Goal: Task Accomplishment & Management: Use online tool/utility

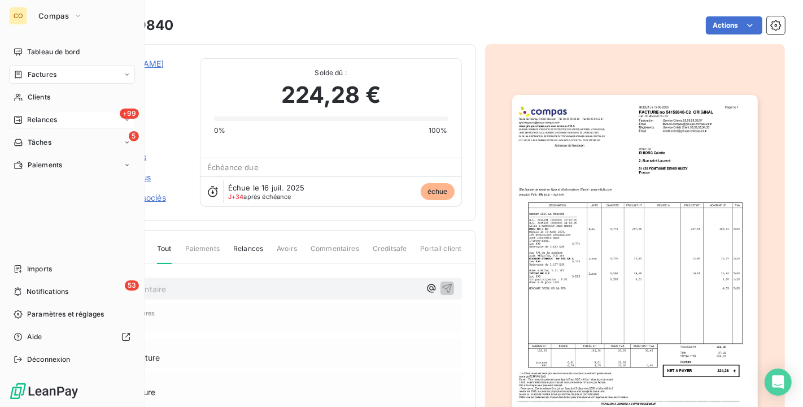
click at [41, 115] on span "Relances" at bounding box center [42, 120] width 30 height 10
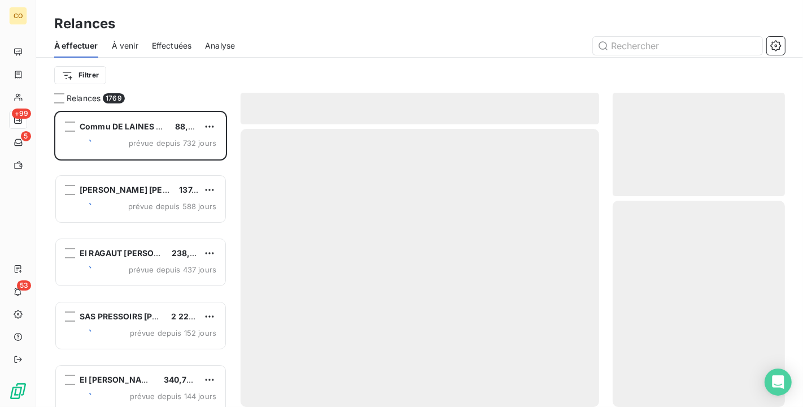
scroll to position [286, 163]
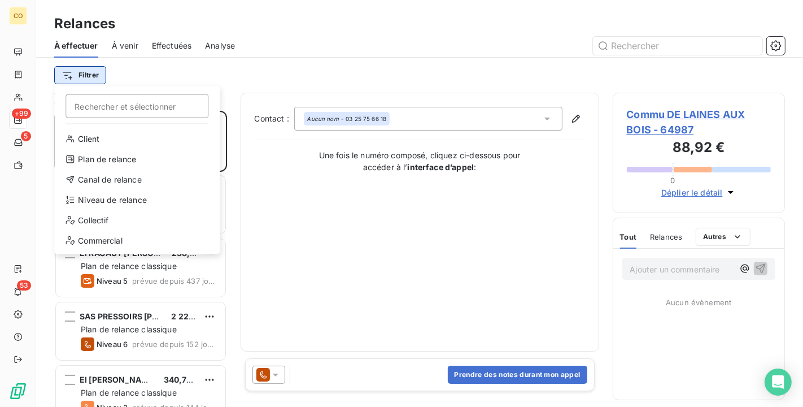
click at [86, 77] on html "CO +99 5 53 Relances À effectuer À venir Effectuées Analyse Filtrer Rechercher …" at bounding box center [401, 203] width 803 height 407
click at [135, 200] on div "Niveau de relance" at bounding box center [137, 200] width 156 height 18
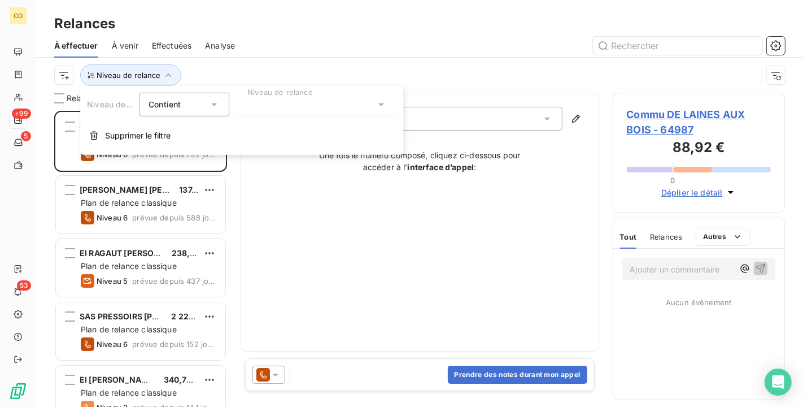
click at [365, 105] on div at bounding box center [315, 105] width 163 height 24
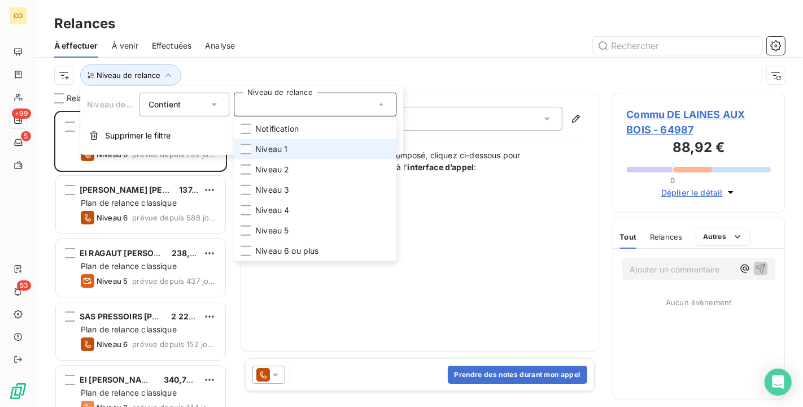
click at [332, 152] on li "Niveau 1" at bounding box center [315, 149] width 163 height 20
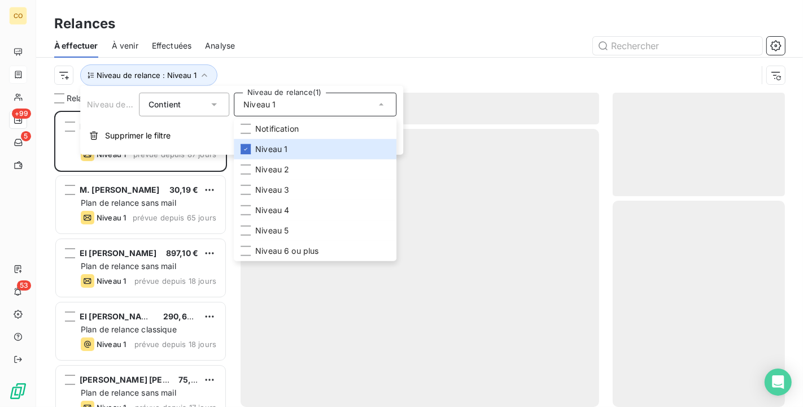
scroll to position [286, 163]
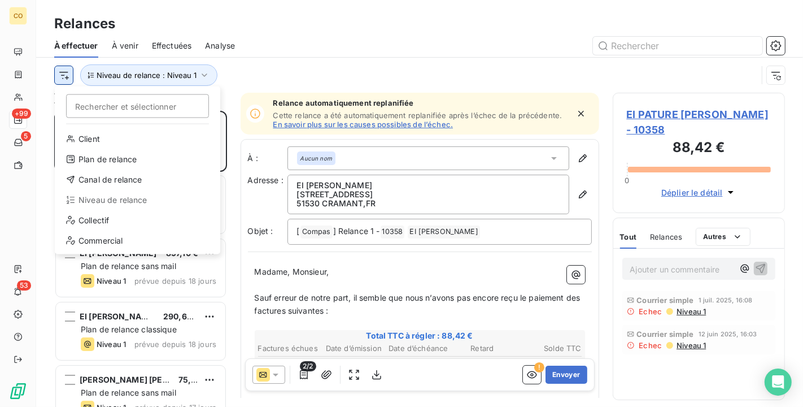
click at [70, 79] on html "CO +99 5 53 Relances À effectuer À venir Effectuées Analyse Rechercher et sélec…" at bounding box center [401, 203] width 803 height 407
click at [125, 177] on div "Canal de relance" at bounding box center [137, 180] width 156 height 18
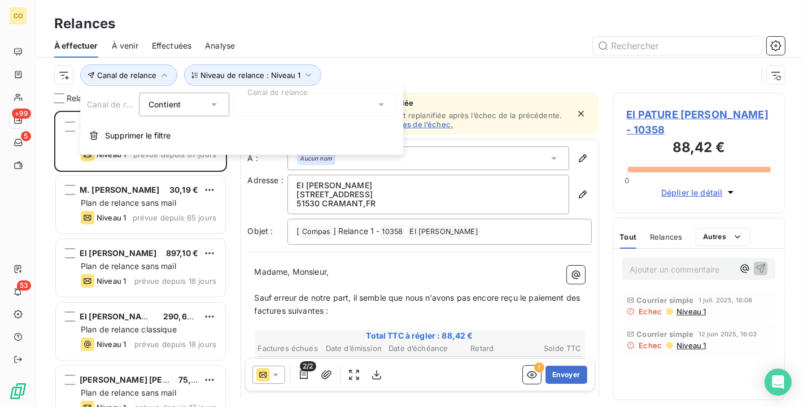
click at [305, 108] on div at bounding box center [315, 105] width 163 height 24
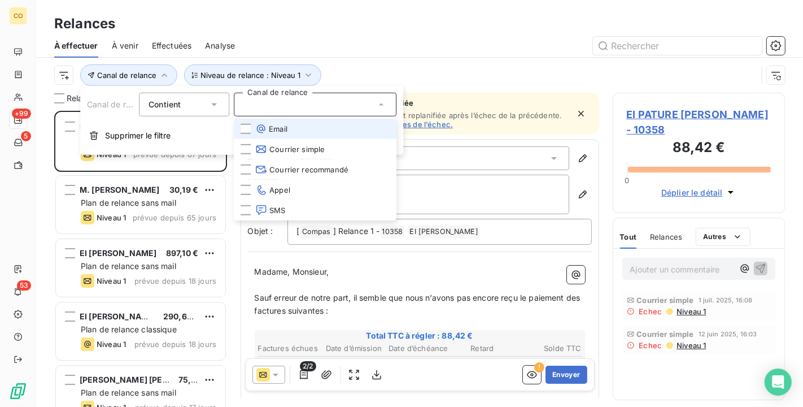
click at [295, 124] on li "Email" at bounding box center [315, 129] width 163 height 20
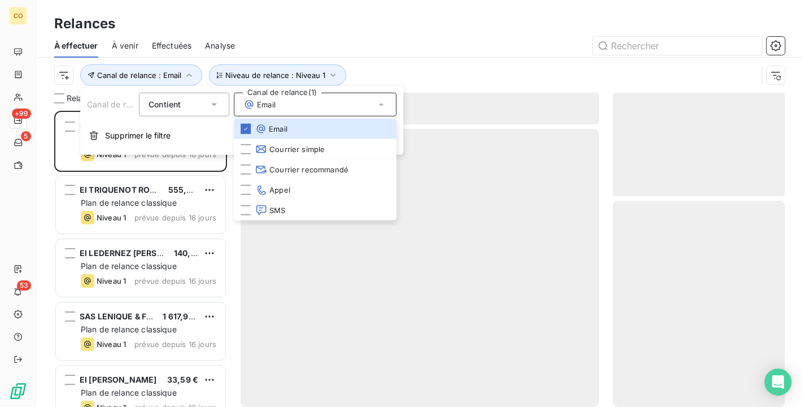
scroll to position [286, 163]
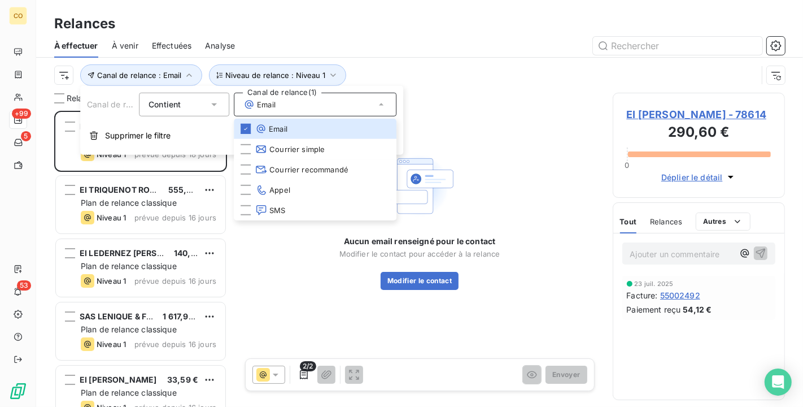
click at [438, 27] on div "Relances" at bounding box center [419, 24] width 767 height 20
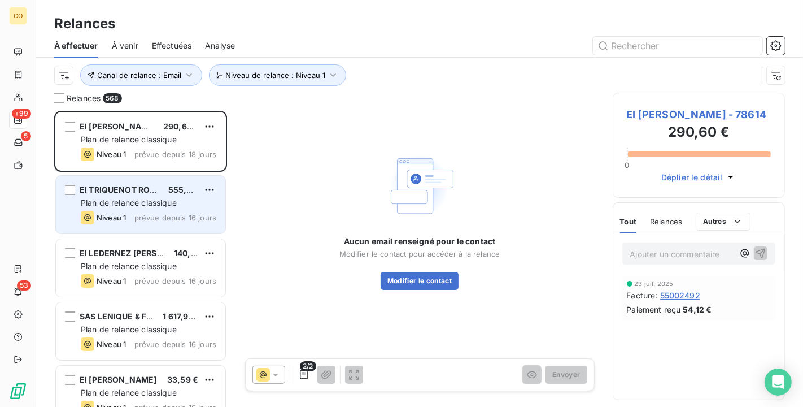
click at [136, 201] on span "Plan de relance classique" at bounding box center [129, 203] width 96 height 10
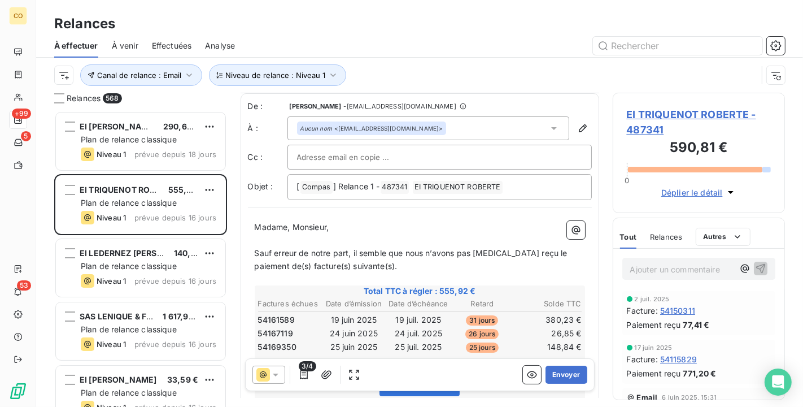
scroll to position [1, 0]
click at [555, 376] on button "Envoyer" at bounding box center [566, 374] width 41 height 18
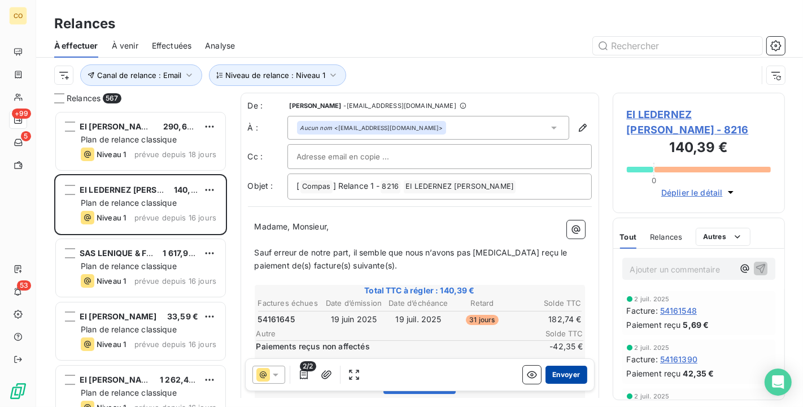
click at [568, 373] on button "Envoyer" at bounding box center [566, 374] width 41 height 18
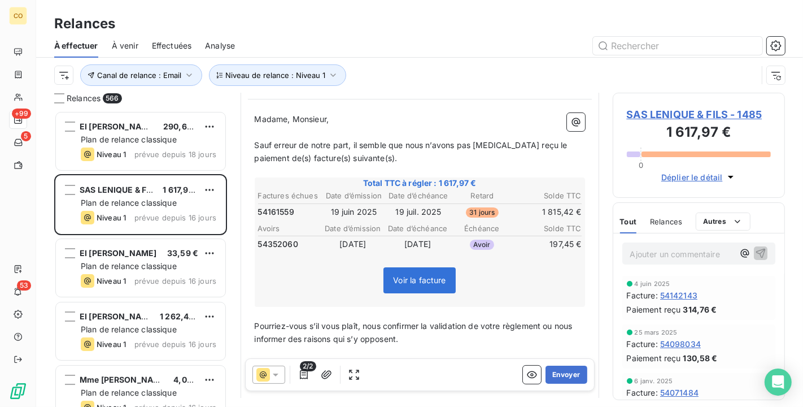
scroll to position [127, 0]
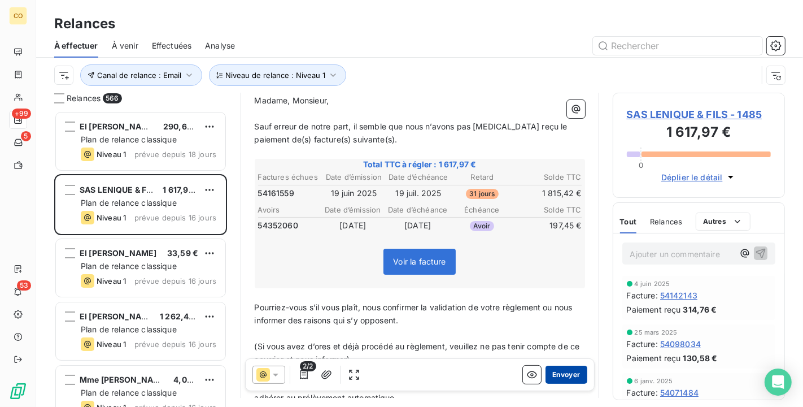
click at [555, 376] on button "Envoyer" at bounding box center [566, 374] width 41 height 18
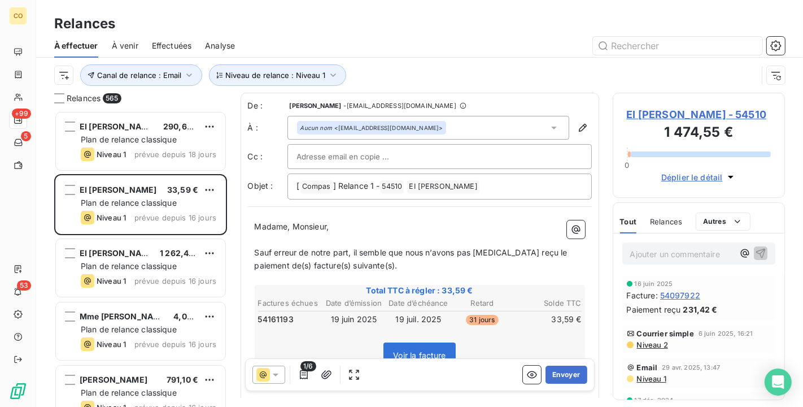
scroll to position [1, 0]
click at [565, 368] on button "Envoyer" at bounding box center [566, 374] width 41 height 18
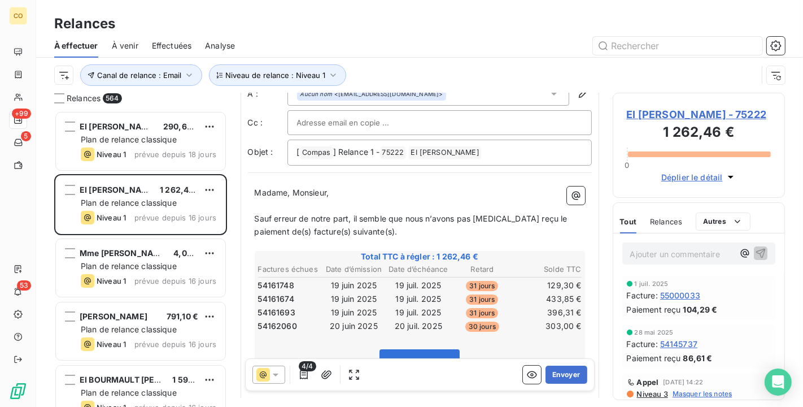
scroll to position [63, 0]
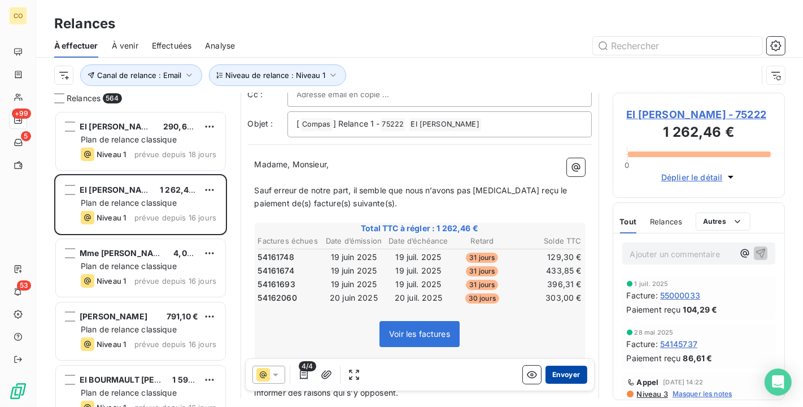
click at [571, 375] on button "Envoyer" at bounding box center [566, 374] width 41 height 18
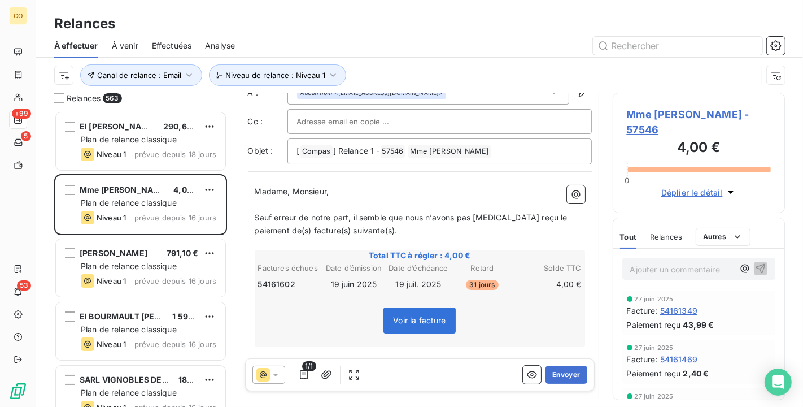
scroll to position [64, 0]
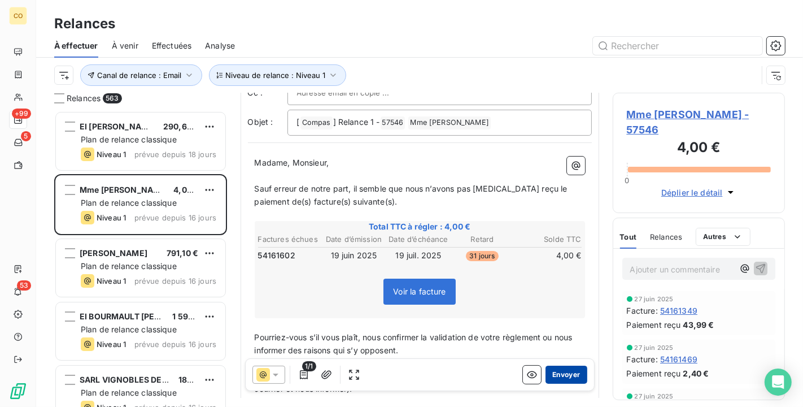
click at [565, 375] on button "Envoyer" at bounding box center [566, 374] width 41 height 18
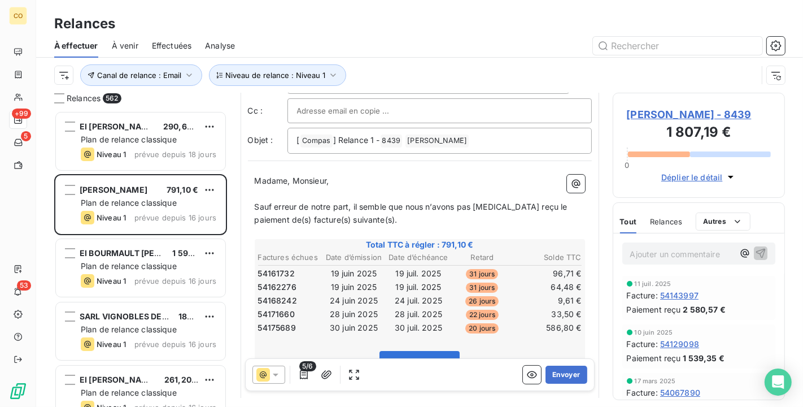
scroll to position [64, 0]
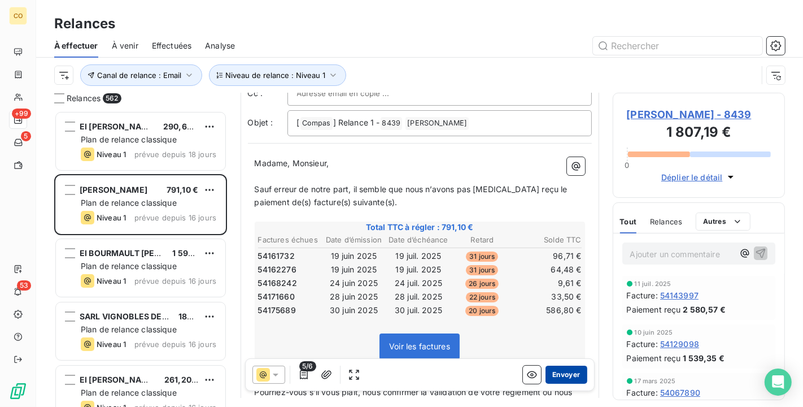
click at [563, 374] on button "Envoyer" at bounding box center [566, 374] width 41 height 18
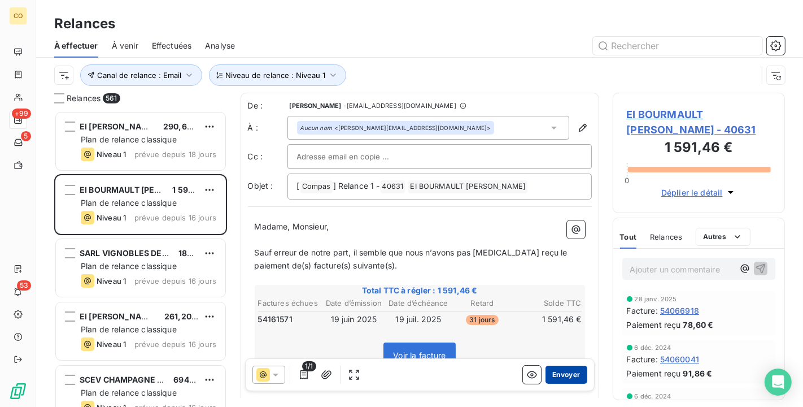
click at [561, 368] on button "Envoyer" at bounding box center [566, 374] width 41 height 18
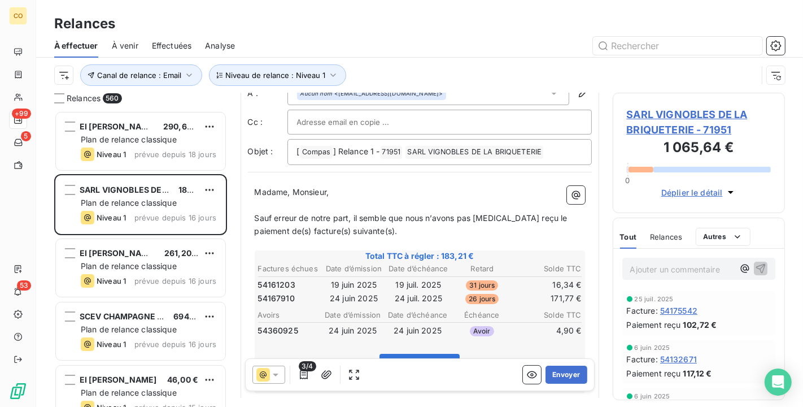
scroll to position [63, 0]
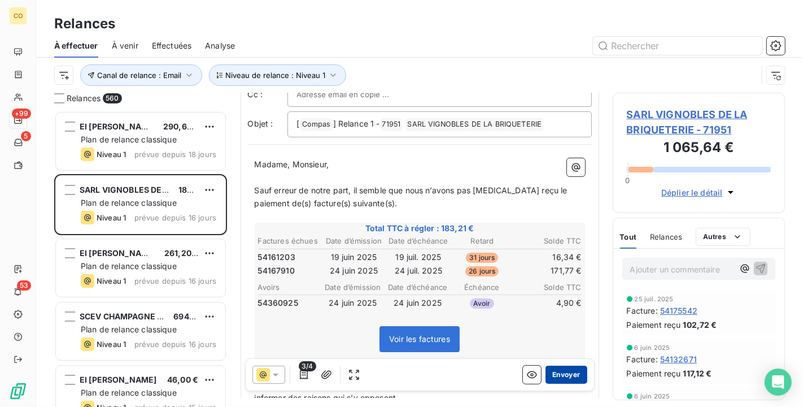
click at [565, 377] on button "Envoyer" at bounding box center [566, 374] width 41 height 18
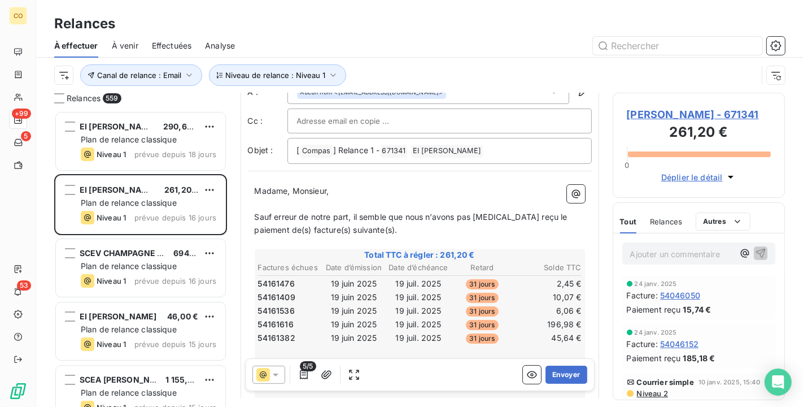
scroll to position [64, 0]
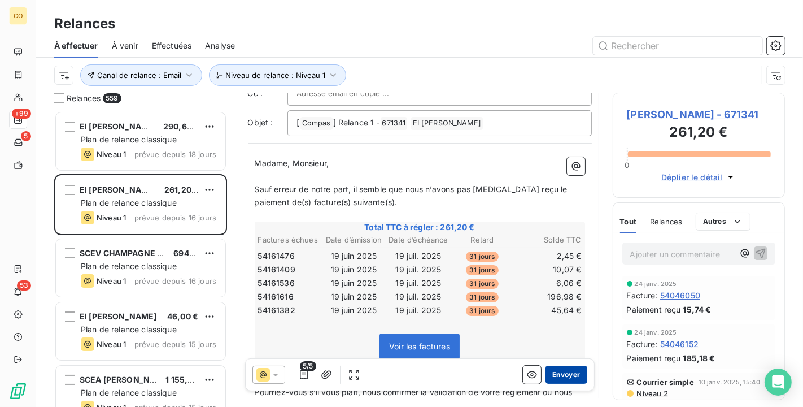
click at [568, 371] on button "Envoyer" at bounding box center [566, 374] width 41 height 18
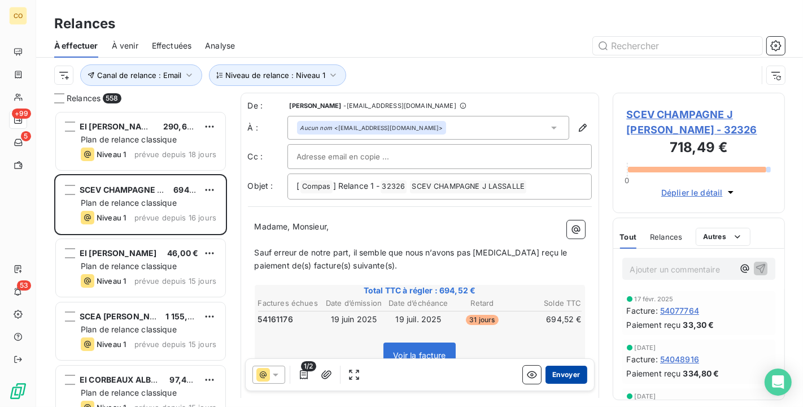
click at [554, 375] on button "Envoyer" at bounding box center [566, 374] width 41 height 18
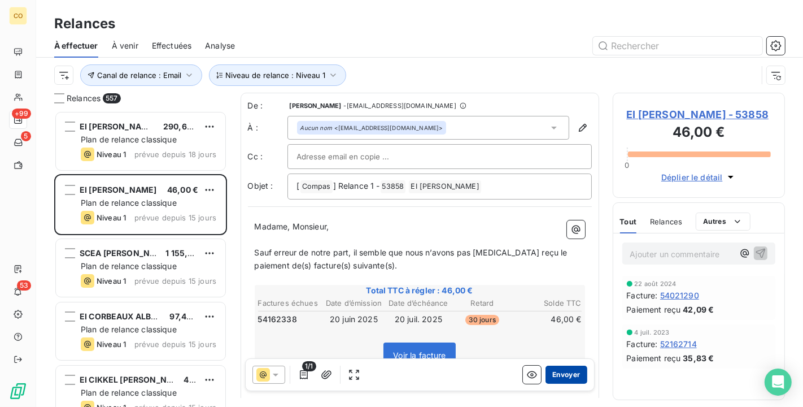
click at [571, 372] on button "Envoyer" at bounding box center [566, 374] width 41 height 18
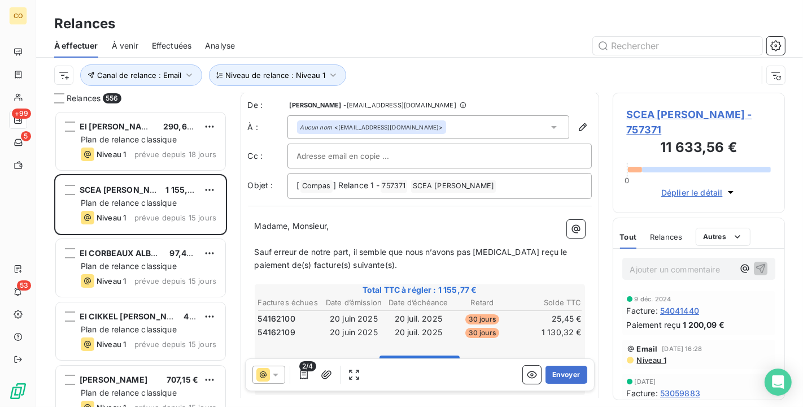
scroll to position [64, 0]
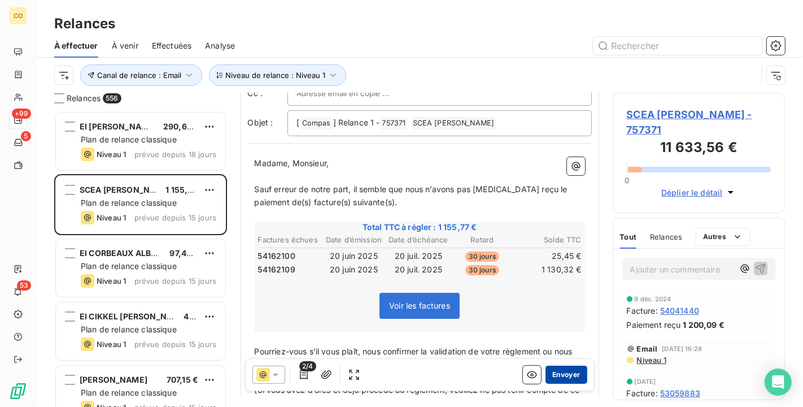
click at [561, 374] on button "Envoyer" at bounding box center [566, 374] width 41 height 18
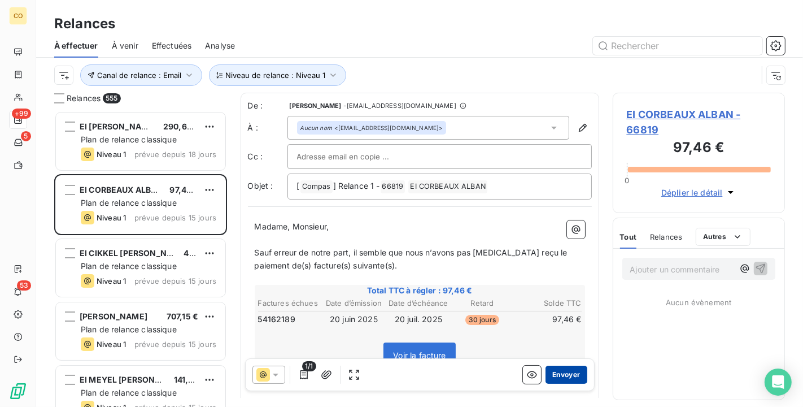
click at [557, 373] on button "Envoyer" at bounding box center [566, 374] width 41 height 18
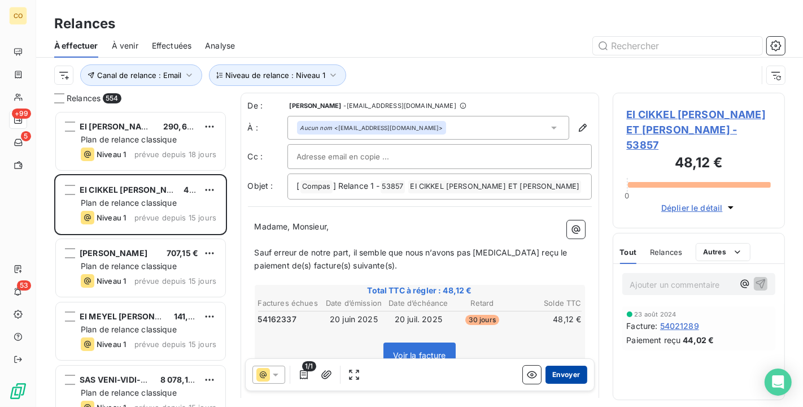
click at [568, 373] on button "Envoyer" at bounding box center [566, 374] width 41 height 18
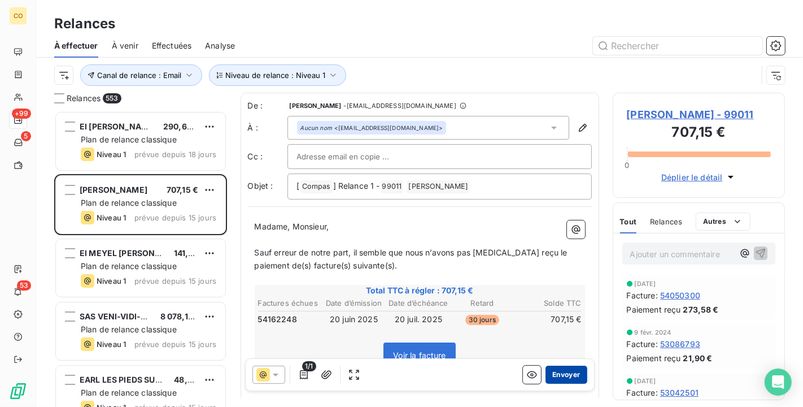
click at [573, 373] on button "Envoyer" at bounding box center [566, 374] width 41 height 18
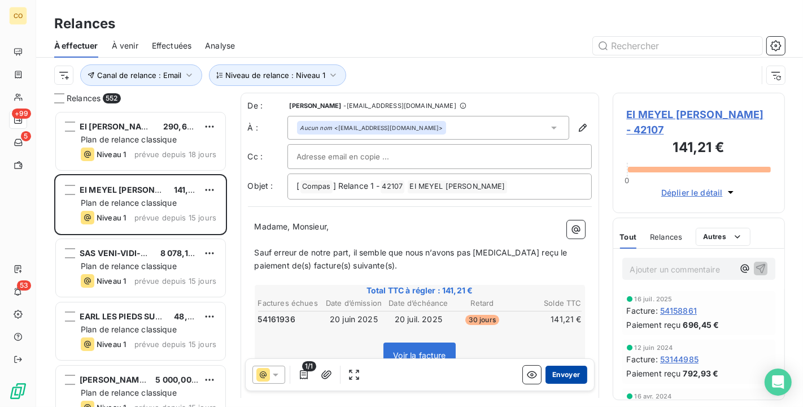
click at [571, 375] on button "Envoyer" at bounding box center [566, 374] width 41 height 18
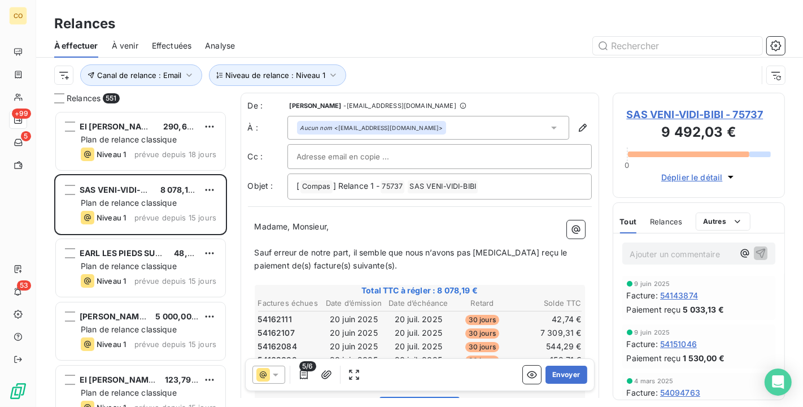
scroll to position [63, 0]
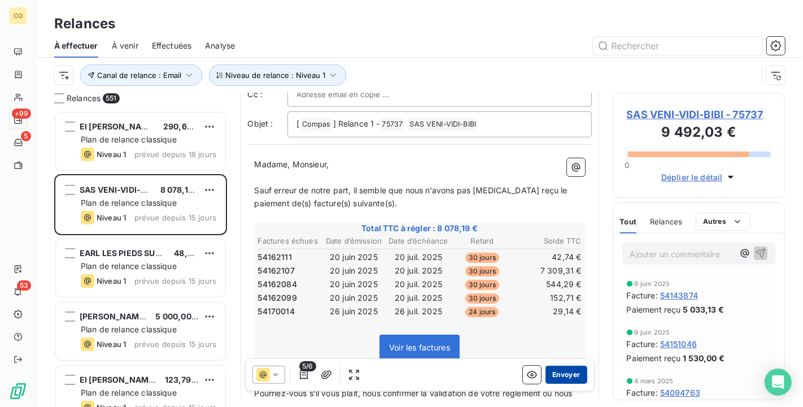
click at [552, 373] on button "Envoyer" at bounding box center [566, 374] width 41 height 18
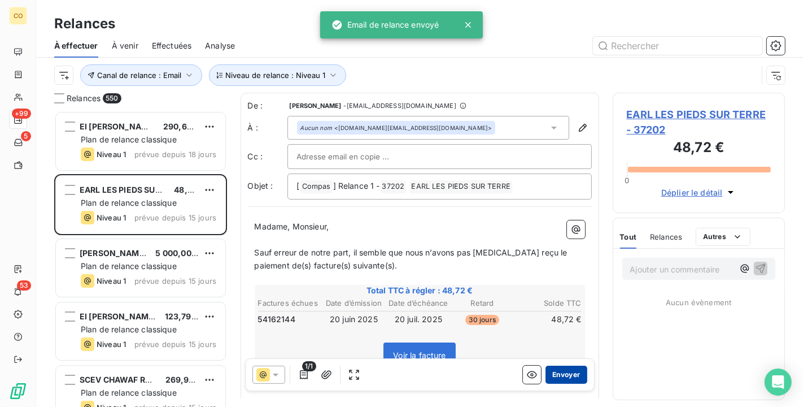
click at [563, 382] on button "Envoyer" at bounding box center [566, 374] width 41 height 18
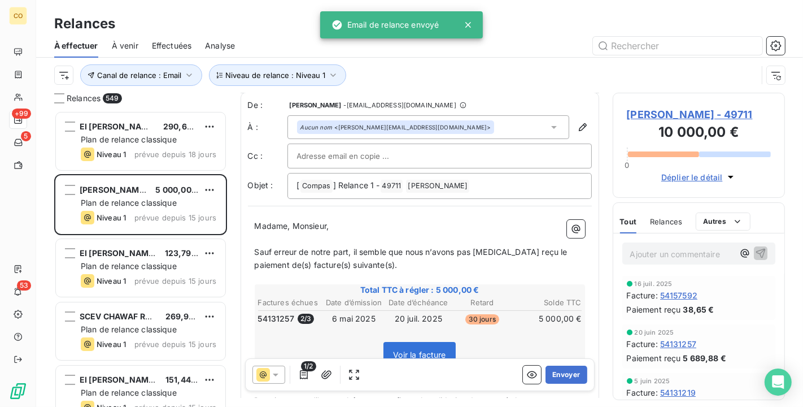
scroll to position [64, 0]
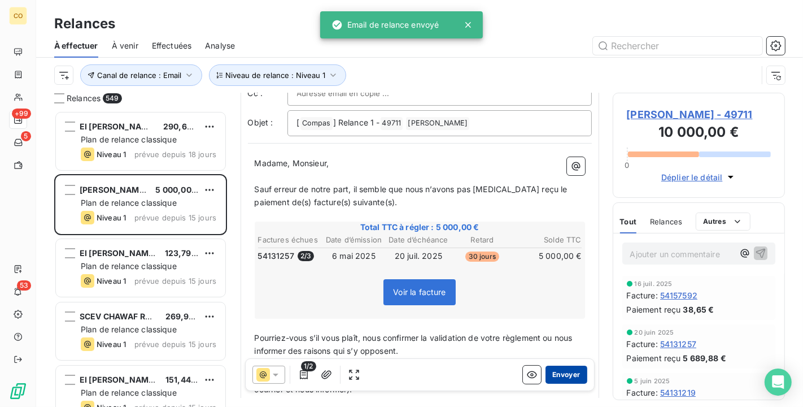
click at [568, 376] on button "Envoyer" at bounding box center [566, 374] width 41 height 18
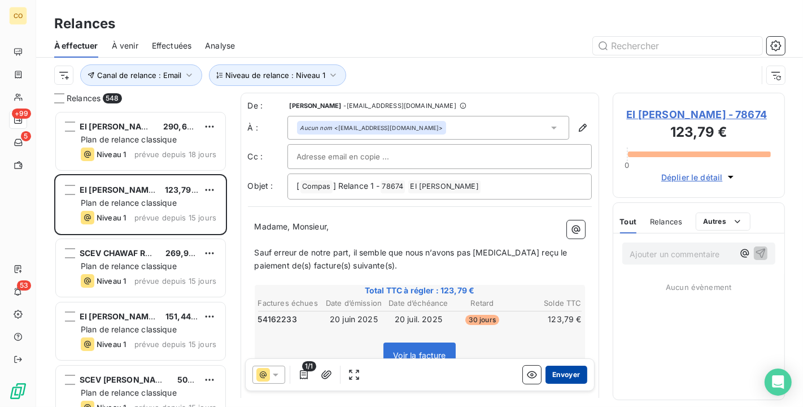
click at [568, 369] on button "Envoyer" at bounding box center [566, 374] width 41 height 18
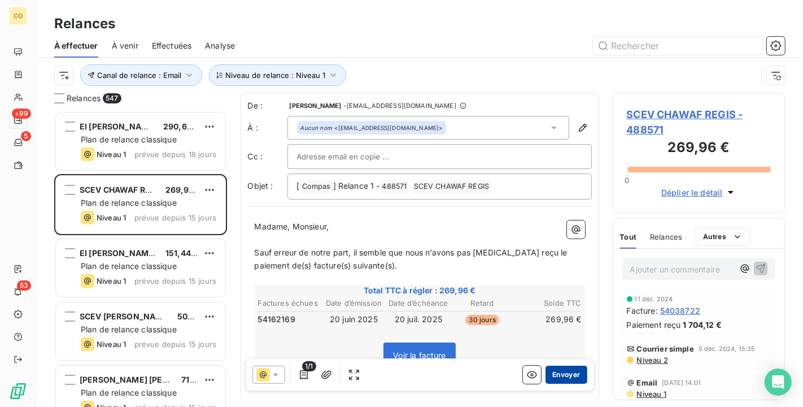
click at [574, 369] on button "Envoyer" at bounding box center [566, 374] width 41 height 18
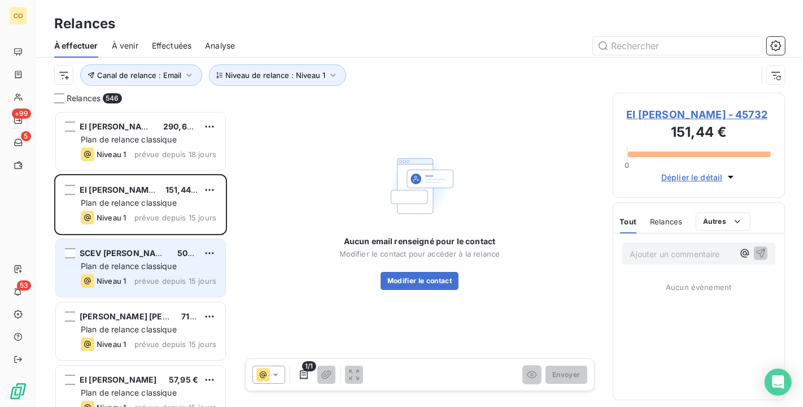
click at [149, 265] on span "Plan de relance classique" at bounding box center [129, 266] width 96 height 10
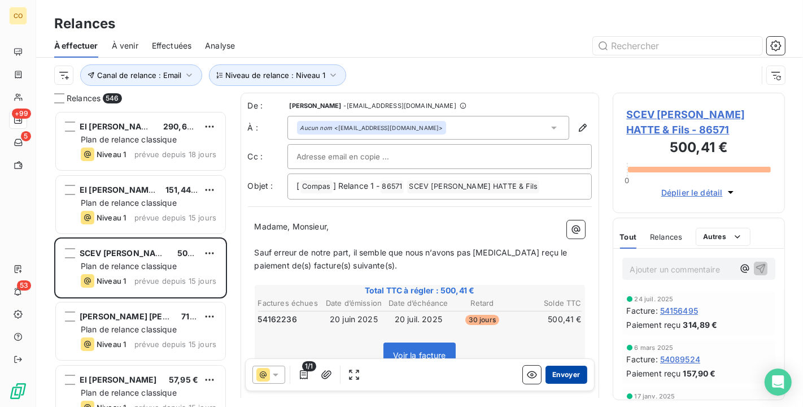
click at [565, 373] on button "Envoyer" at bounding box center [566, 374] width 41 height 18
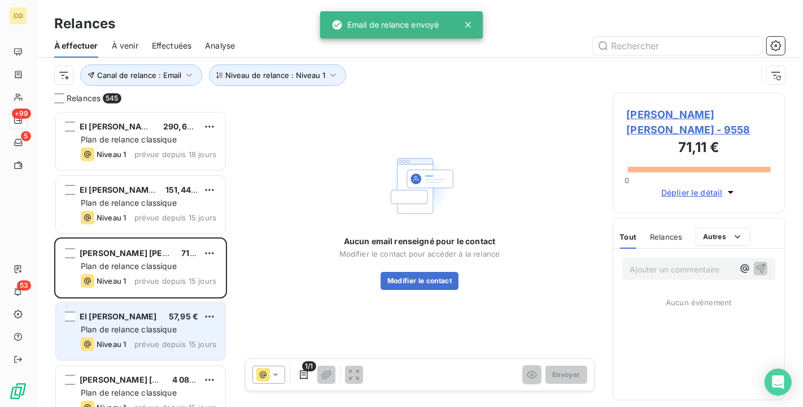
click at [128, 321] on div "EI [PERSON_NAME]" at bounding box center [118, 316] width 77 height 11
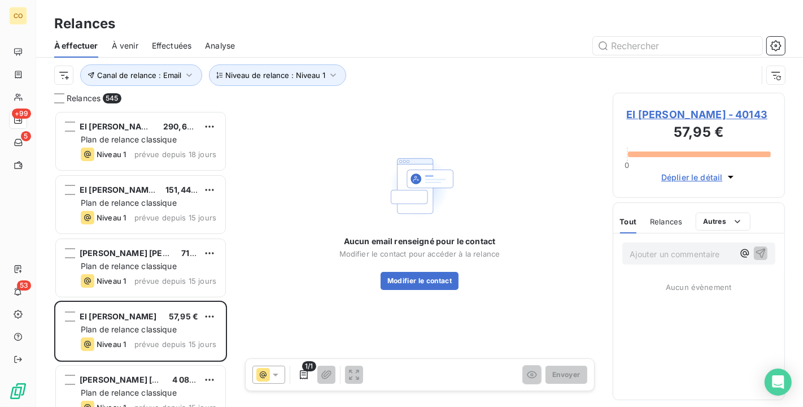
click at [692, 117] on span "EI [PERSON_NAME] - 40143" at bounding box center [699, 114] width 145 height 15
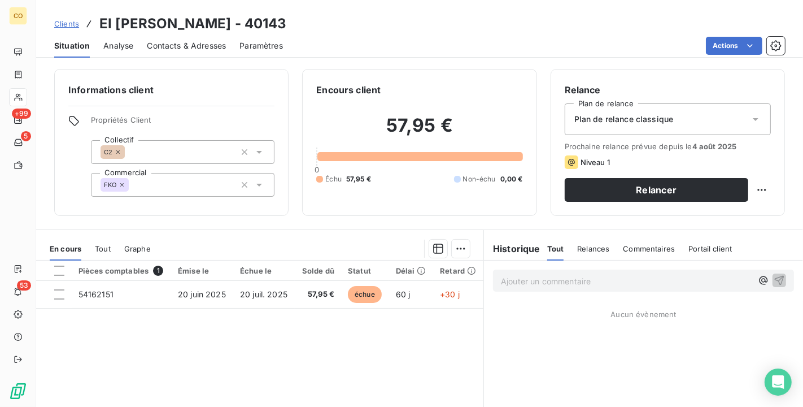
click at [751, 120] on icon at bounding box center [755, 119] width 11 height 11
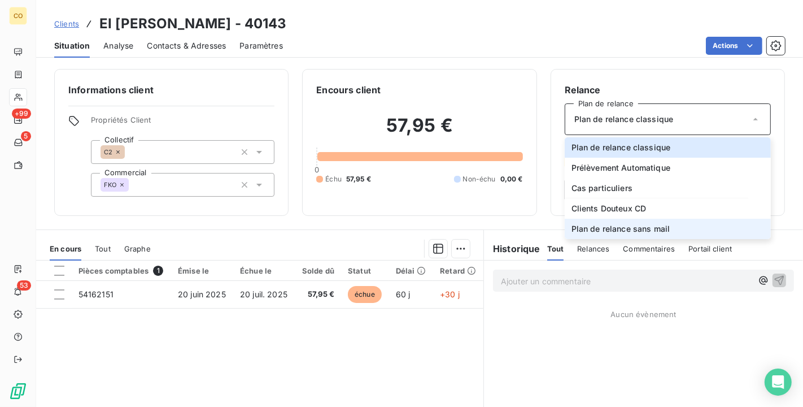
click at [700, 220] on li "Plan de relance sans mail" at bounding box center [668, 229] width 206 height 20
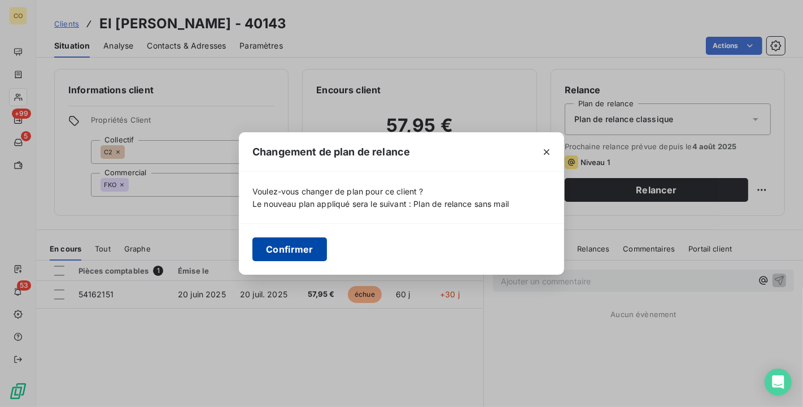
click at [295, 245] on button "Confirmer" at bounding box center [290, 249] width 75 height 24
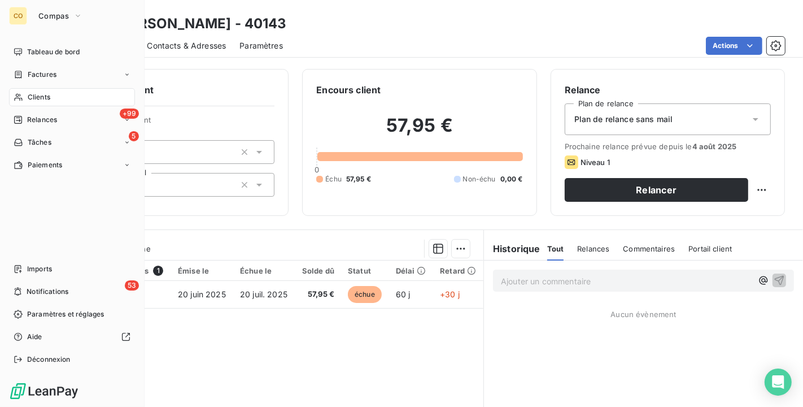
click at [29, 106] on nav "Tableau de bord Factures Clients +99 Relances 5 Tâches Paiements" at bounding box center [72, 108] width 126 height 131
click at [36, 115] on span "Relances" at bounding box center [42, 120] width 30 height 10
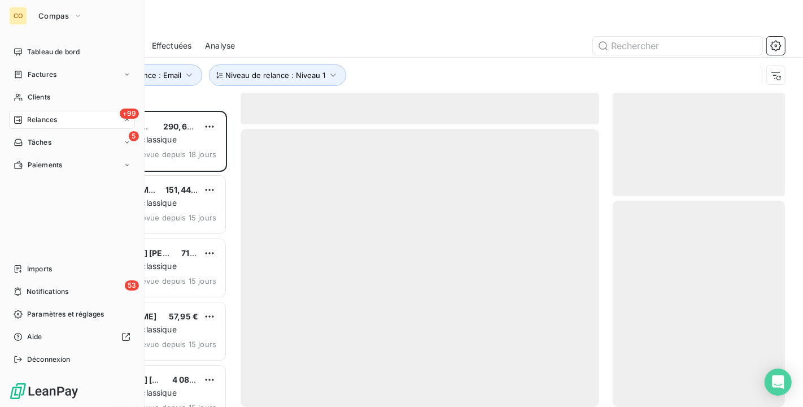
scroll to position [286, 163]
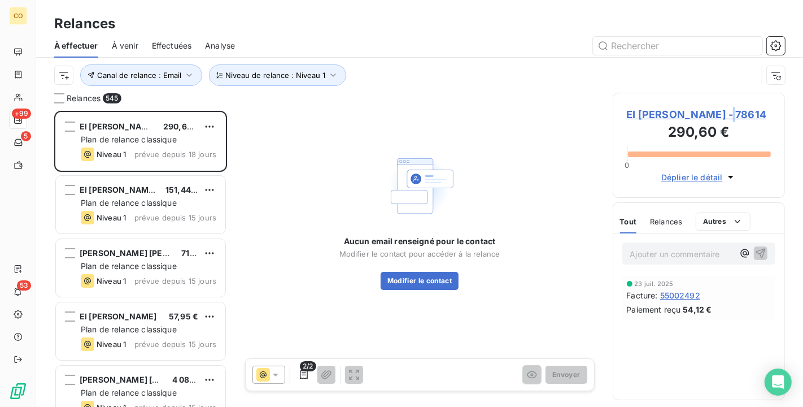
click at [728, 105] on div "EI [PERSON_NAME] - 78614 290,60 € 0 Déplier le détail" at bounding box center [699, 145] width 173 height 105
drag, startPoint x: 728, startPoint y: 105, endPoint x: 712, endPoint y: 111, distance: 17.5
click at [712, 111] on span "EI [PERSON_NAME] - 78614" at bounding box center [699, 114] width 145 height 15
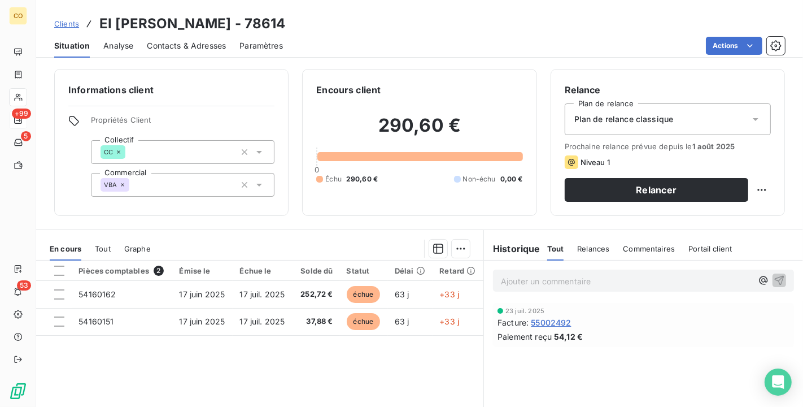
click at [732, 117] on div "Plan de relance classique" at bounding box center [668, 119] width 206 height 32
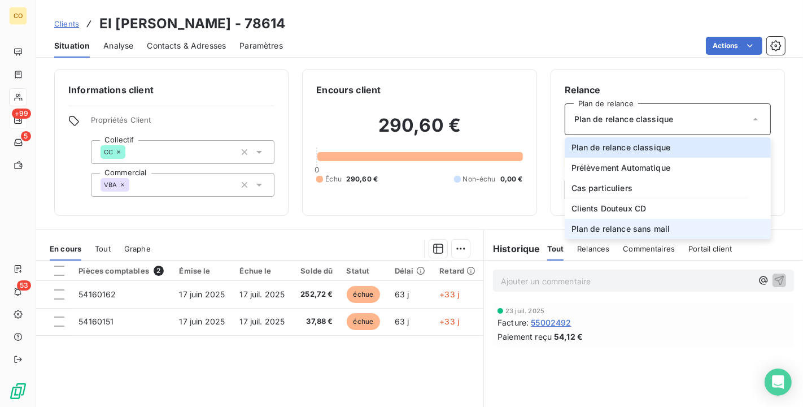
click at [678, 231] on li "Plan de relance sans mail" at bounding box center [668, 229] width 206 height 20
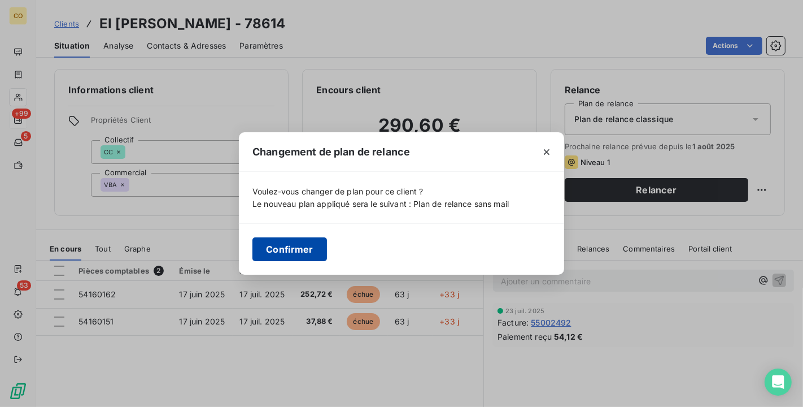
click at [279, 245] on button "Confirmer" at bounding box center [290, 249] width 75 height 24
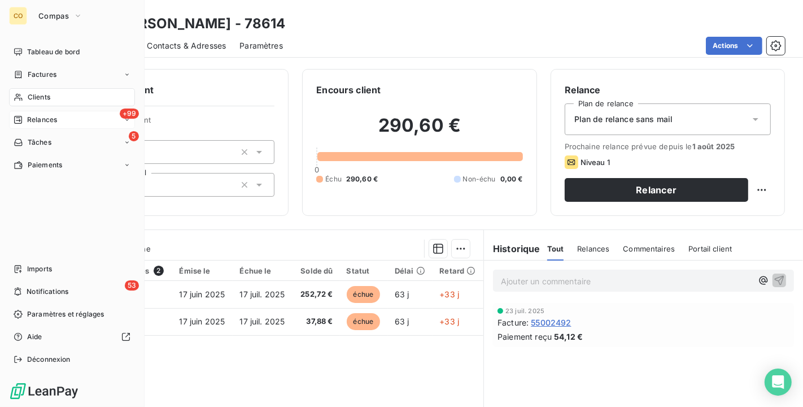
click at [37, 119] on span "Relances" at bounding box center [42, 120] width 30 height 10
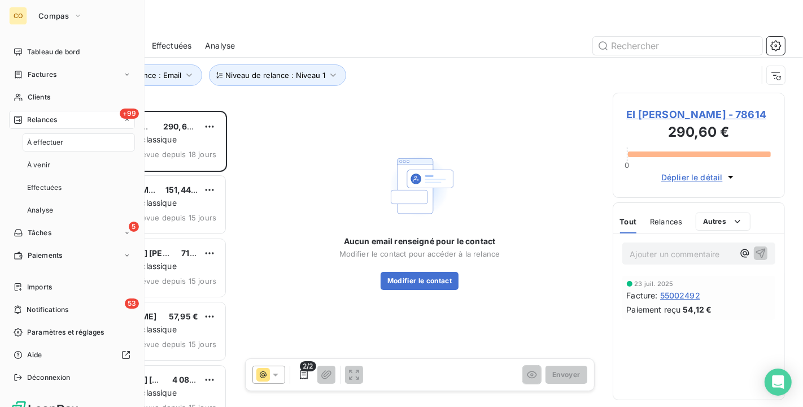
scroll to position [286, 163]
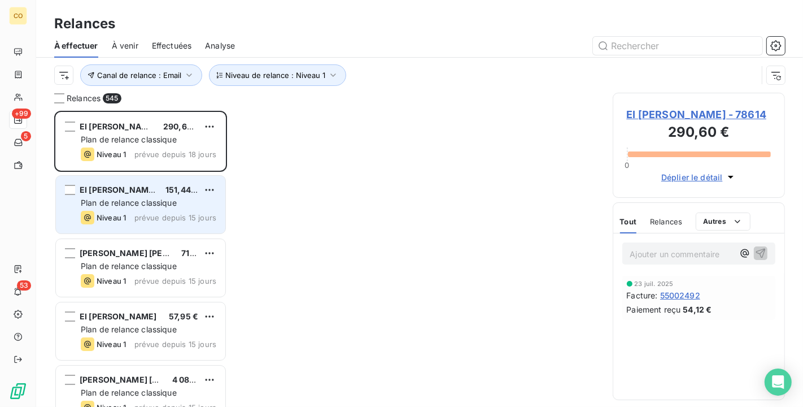
click at [158, 197] on div "Plan de relance classique" at bounding box center [149, 202] width 136 height 11
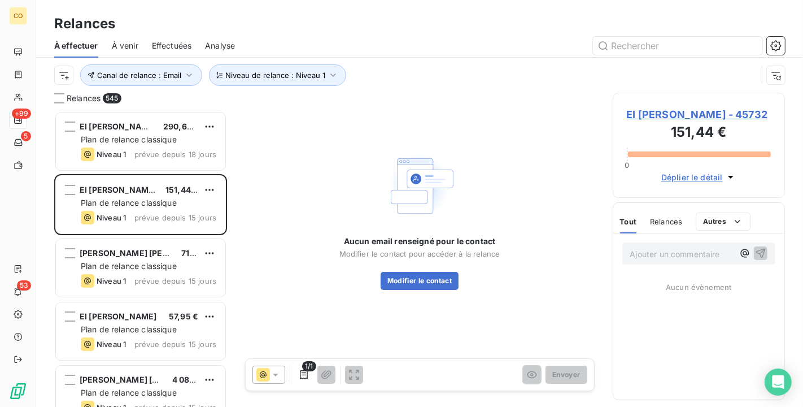
click at [705, 108] on span "EI [PERSON_NAME] - 45732" at bounding box center [699, 114] width 145 height 15
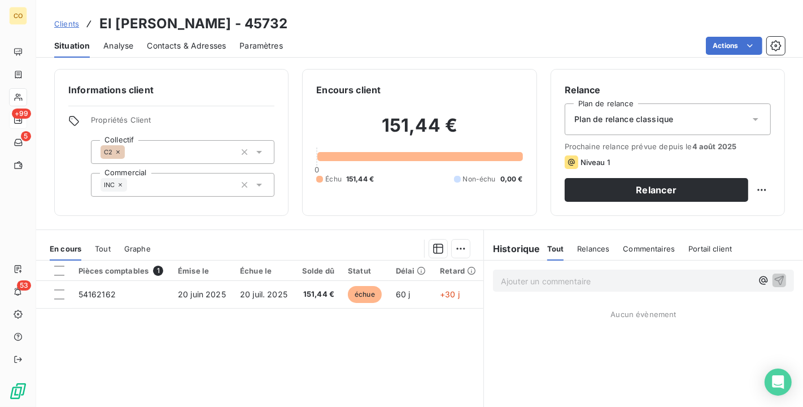
click at [728, 119] on div "Plan de relance classique" at bounding box center [668, 119] width 206 height 32
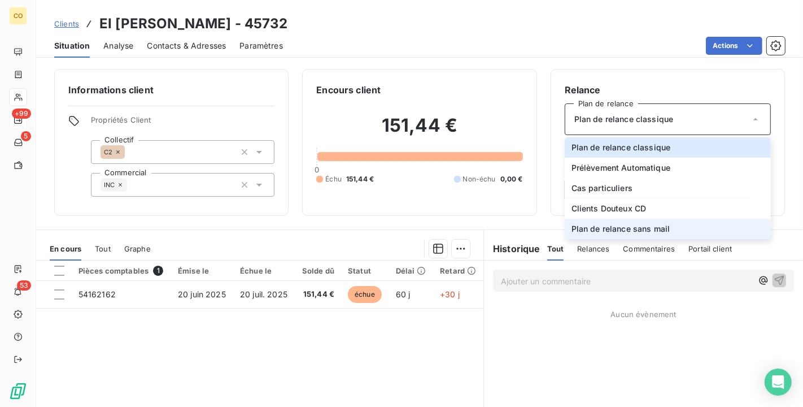
click at [678, 224] on li "Plan de relance sans mail" at bounding box center [668, 229] width 206 height 20
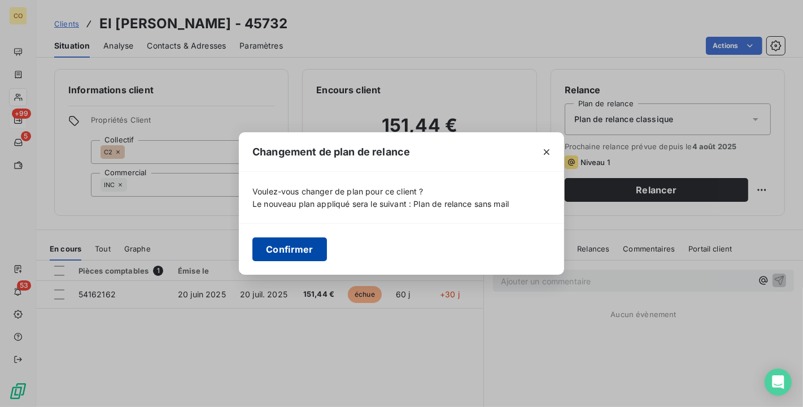
click at [302, 246] on button "Confirmer" at bounding box center [290, 249] width 75 height 24
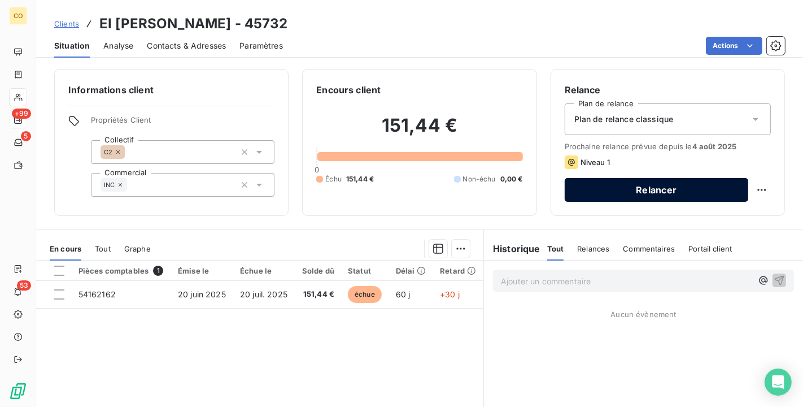
click at [641, 195] on button "Relancer" at bounding box center [657, 190] width 184 height 24
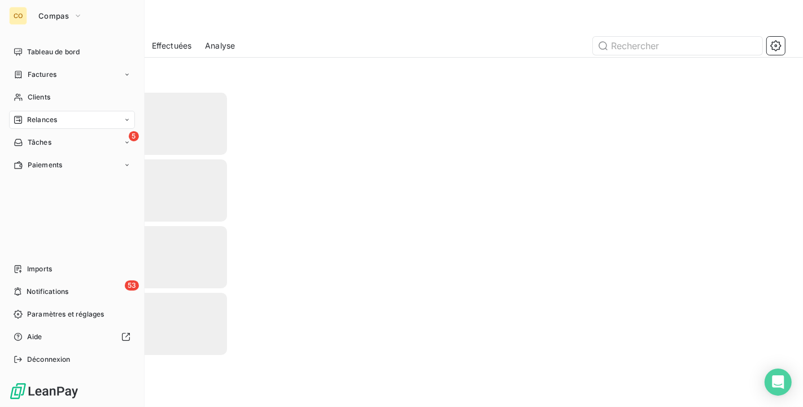
click at [33, 116] on span "Relances" at bounding box center [42, 120] width 30 height 10
click at [21, 120] on icon at bounding box center [18, 119] width 9 height 9
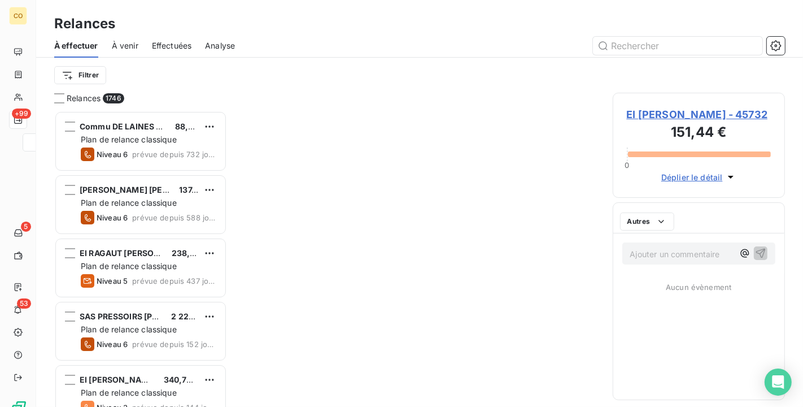
scroll to position [286, 163]
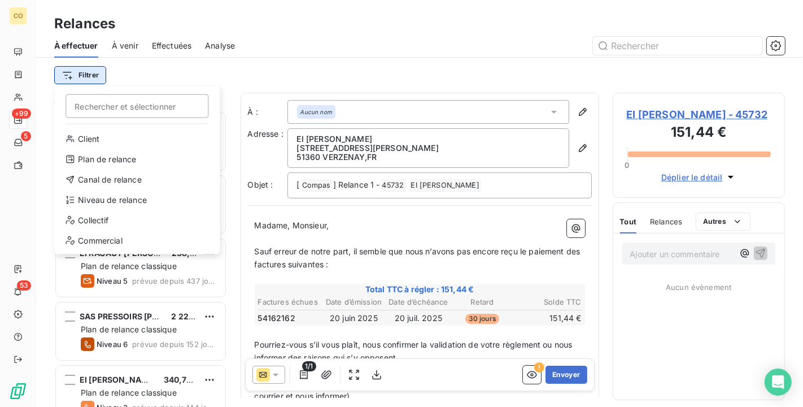
click at [90, 75] on html "CO +99 5 53 Relances À effectuer À venir Effectuées Analyse Filtrer Rechercher …" at bounding box center [401, 203] width 803 height 407
click at [267, 65] on html "CO +99 5 53 Relances À effectuer À venir Effectuées Analyse Filtrer Rechercher …" at bounding box center [401, 203] width 803 height 407
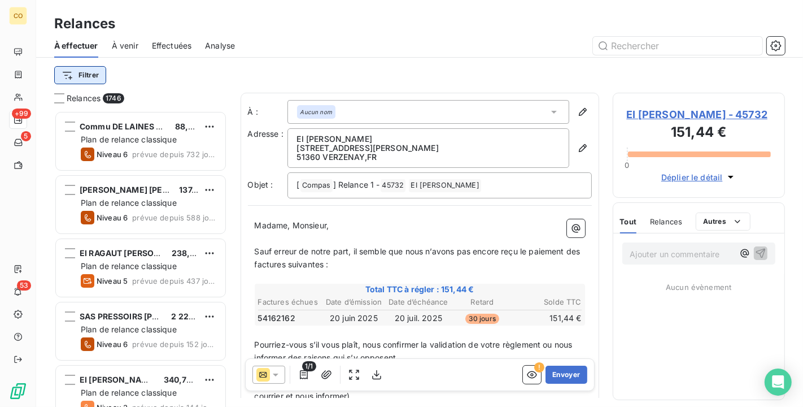
click at [97, 77] on html "CO +99 5 53 Relances À effectuer À venir Effectuées Analyse Filtrer Relances 17…" at bounding box center [401, 203] width 803 height 407
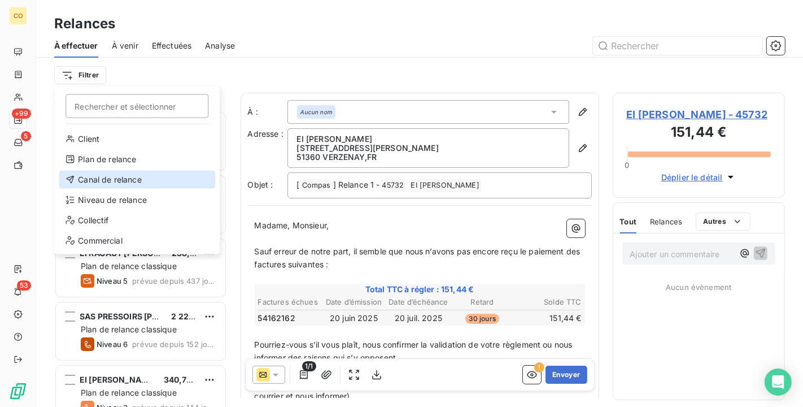
click at [143, 182] on div "Canal de relance" at bounding box center [137, 180] width 156 height 18
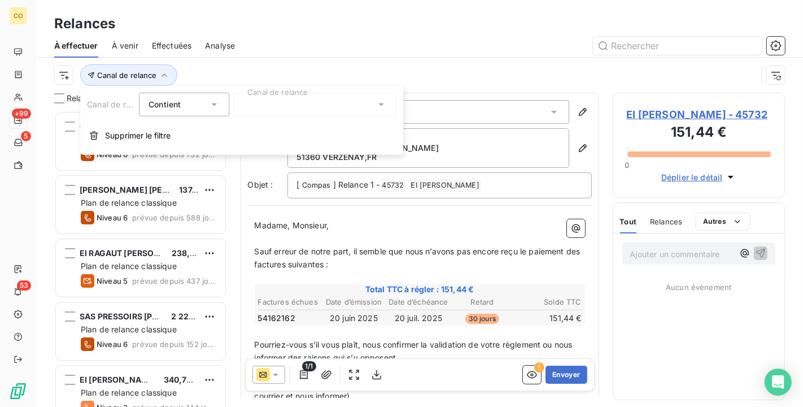
click at [321, 109] on div at bounding box center [315, 105] width 163 height 24
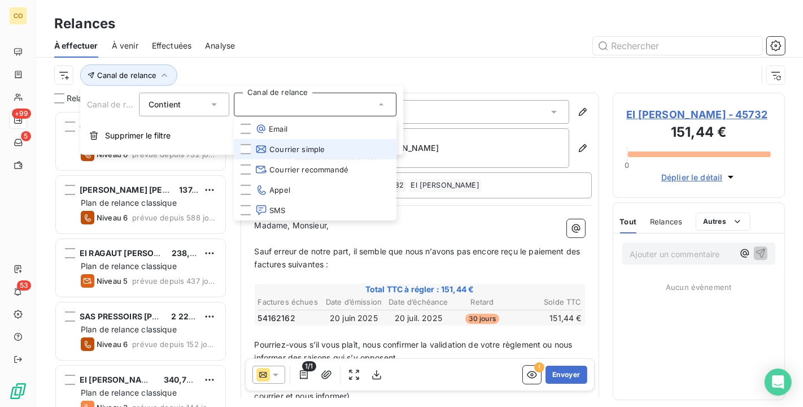
click at [317, 146] on span "Courrier simple" at bounding box center [289, 148] width 69 height 11
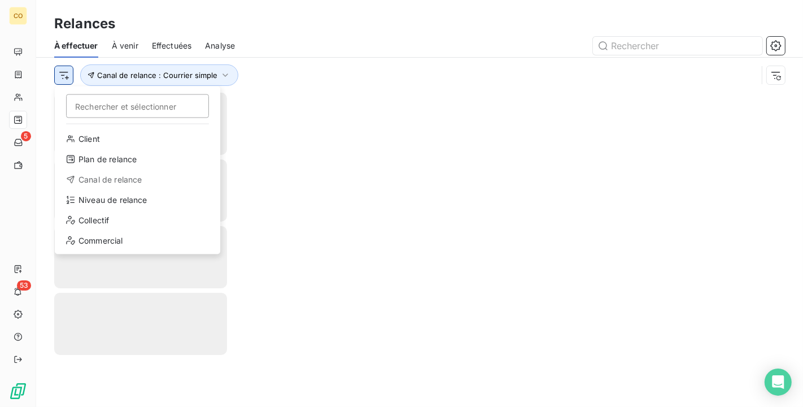
click at [68, 75] on html "CO 5 53 Relances À effectuer À venir Effectuées Analyse Rechercher et sélection…" at bounding box center [401, 203] width 803 height 407
click at [129, 200] on div "Niveau de relance" at bounding box center [137, 200] width 156 height 18
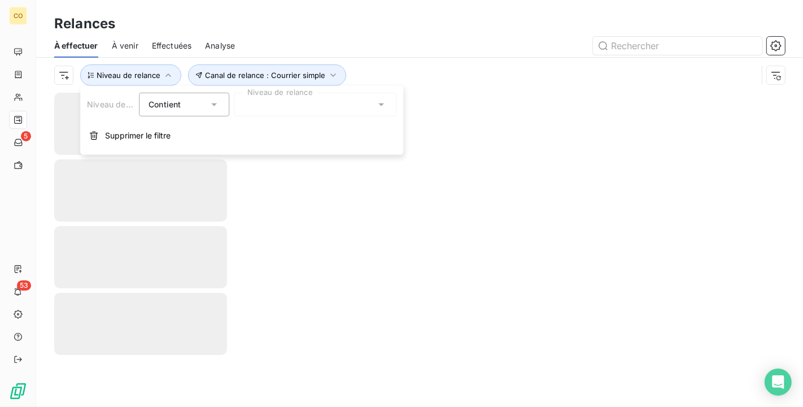
click at [332, 103] on div at bounding box center [315, 105] width 163 height 24
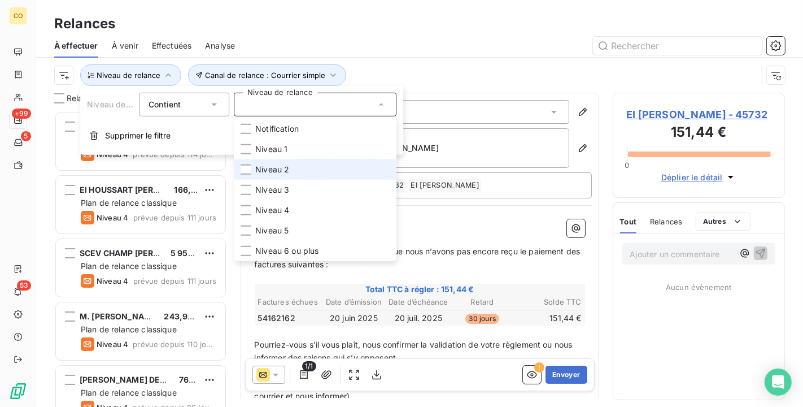
click at [289, 166] on span "Niveau 2" at bounding box center [272, 169] width 34 height 11
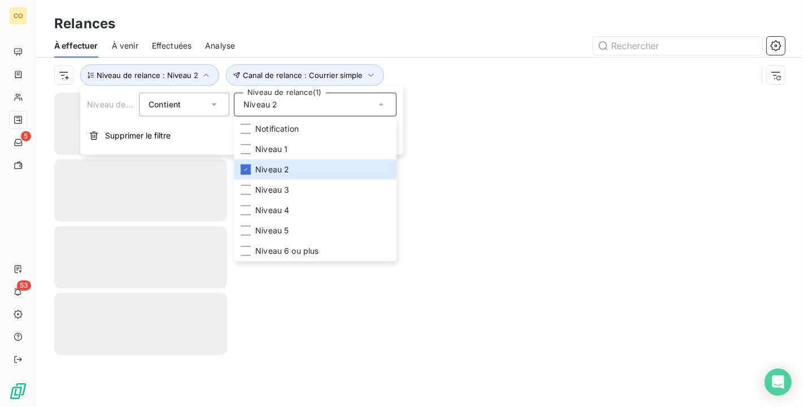
click at [399, 34] on div "À effectuer À venir Effectuées Analyse" at bounding box center [419, 46] width 767 height 24
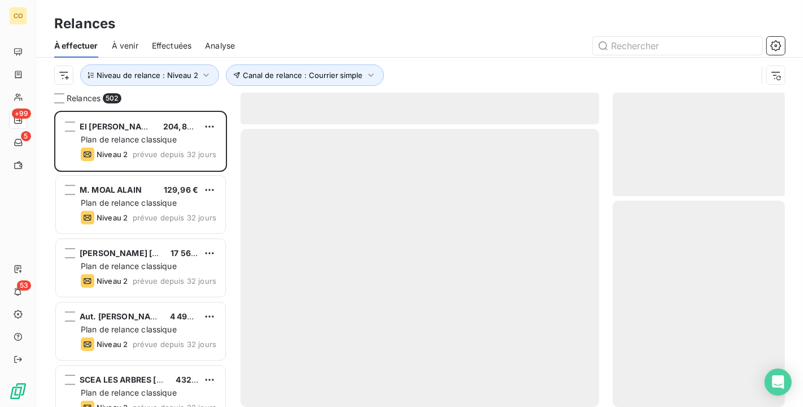
scroll to position [286, 163]
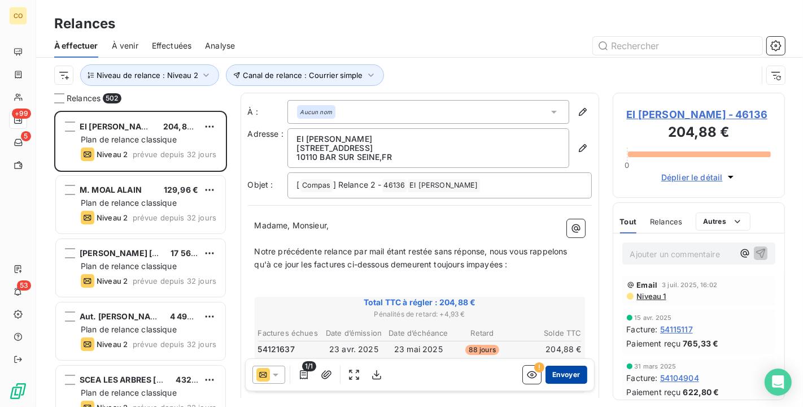
click at [561, 377] on button "Envoyer" at bounding box center [566, 374] width 41 height 18
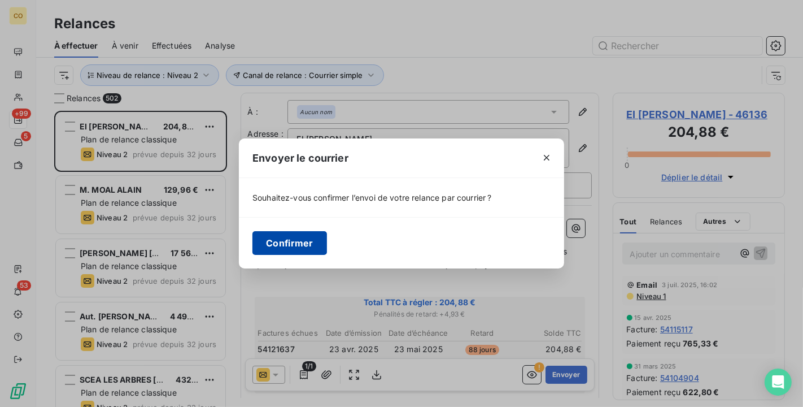
click at [300, 239] on button "Confirmer" at bounding box center [290, 243] width 75 height 24
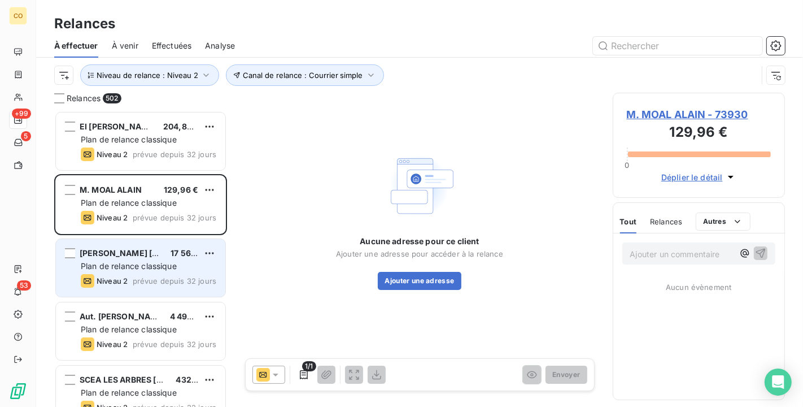
click at [141, 268] on span "Plan de relance classique" at bounding box center [129, 266] width 96 height 10
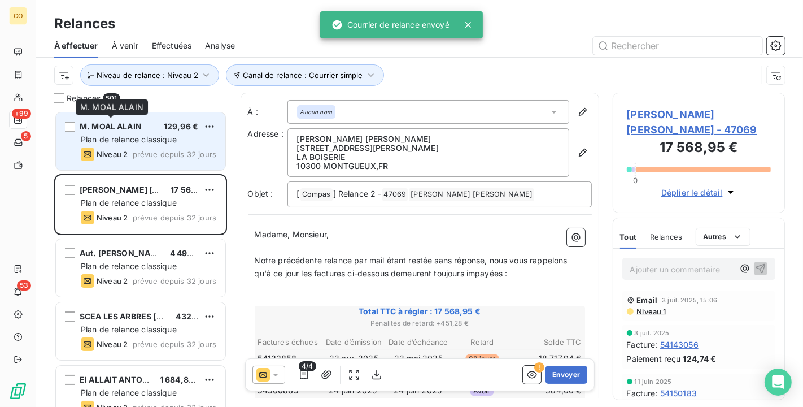
click at [119, 129] on span "M. MOAL ALAIN" at bounding box center [111, 126] width 62 height 10
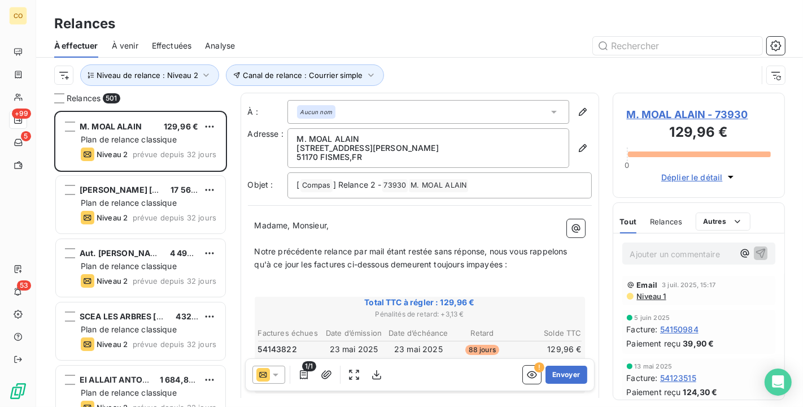
scroll to position [1, 0]
click at [552, 372] on button "Envoyer" at bounding box center [566, 374] width 41 height 18
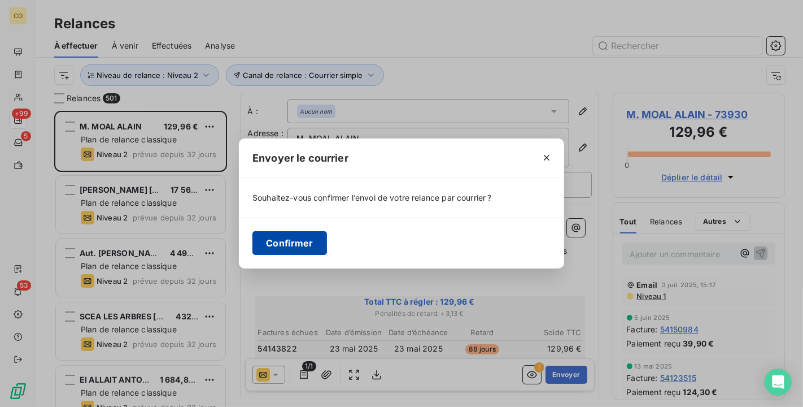
click at [295, 241] on button "Confirmer" at bounding box center [290, 243] width 75 height 24
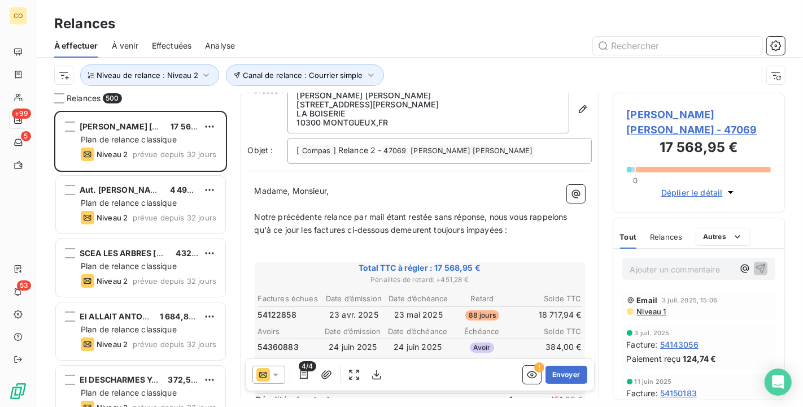
scroll to position [64, 0]
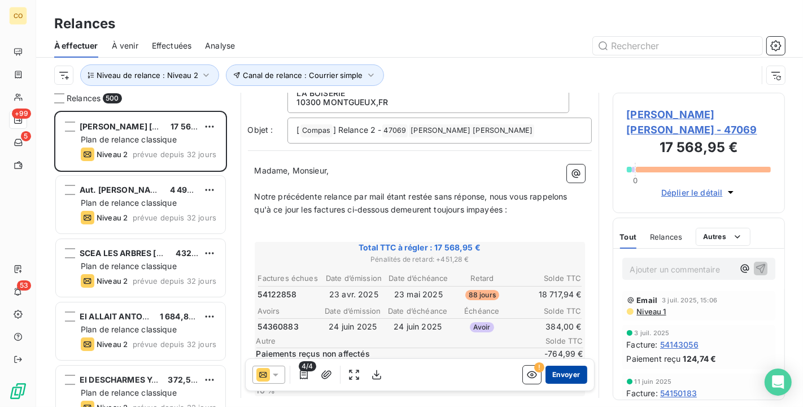
click at [559, 375] on button "Envoyer" at bounding box center [566, 374] width 41 height 18
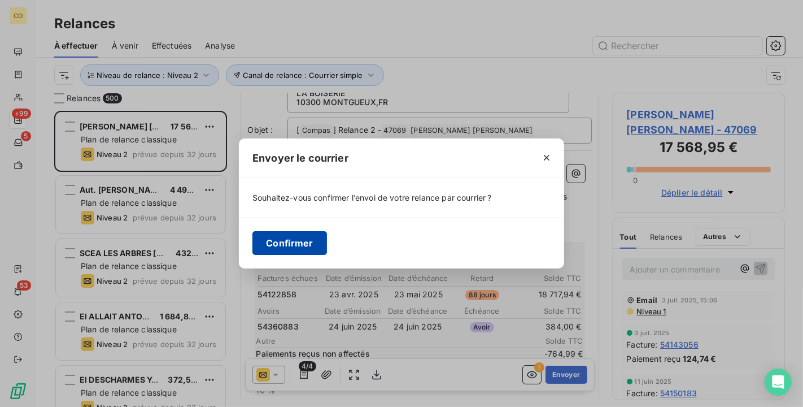
click at [300, 247] on button "Confirmer" at bounding box center [290, 243] width 75 height 24
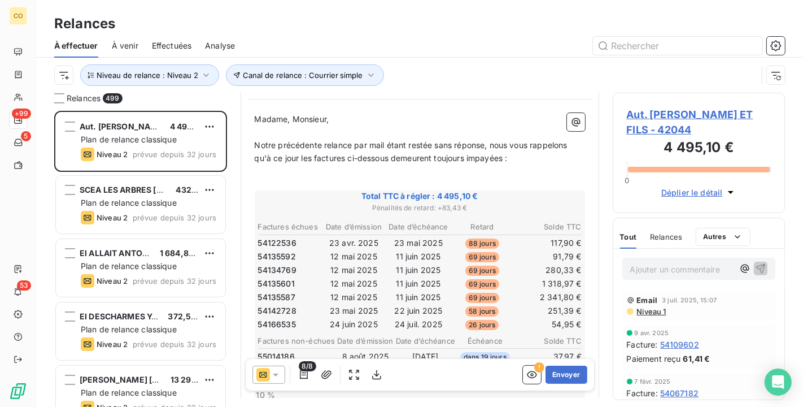
scroll to position [127, 0]
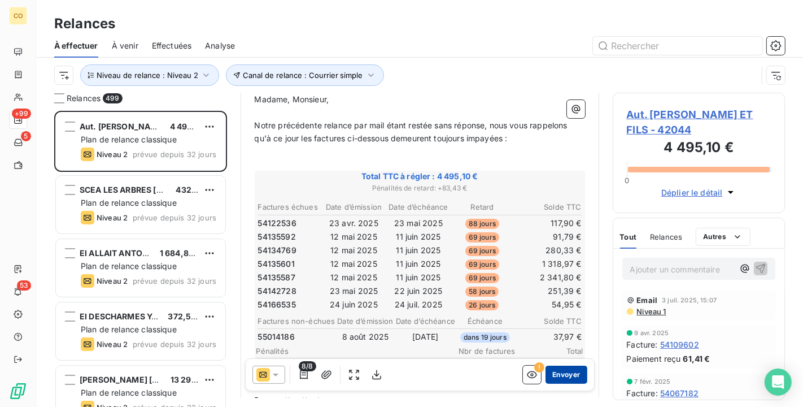
click at [551, 378] on button "Envoyer" at bounding box center [566, 374] width 41 height 18
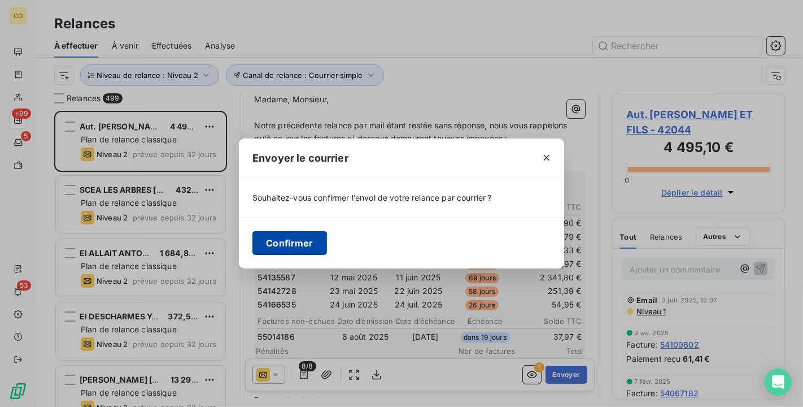
click at [286, 247] on button "Confirmer" at bounding box center [290, 243] width 75 height 24
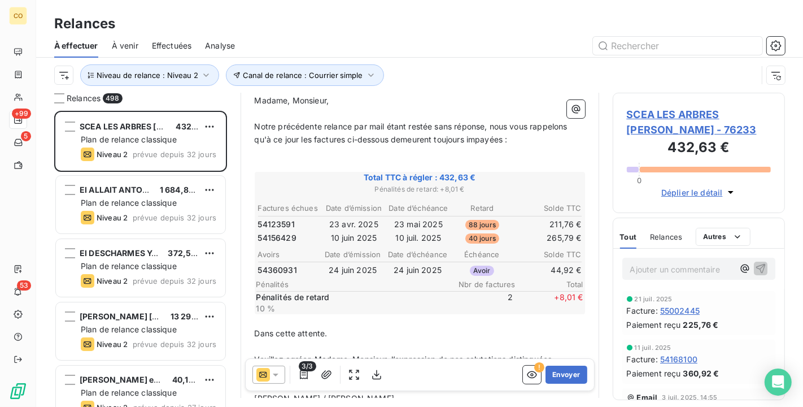
scroll to position [125, 0]
click at [563, 376] on button "Envoyer" at bounding box center [566, 374] width 41 height 18
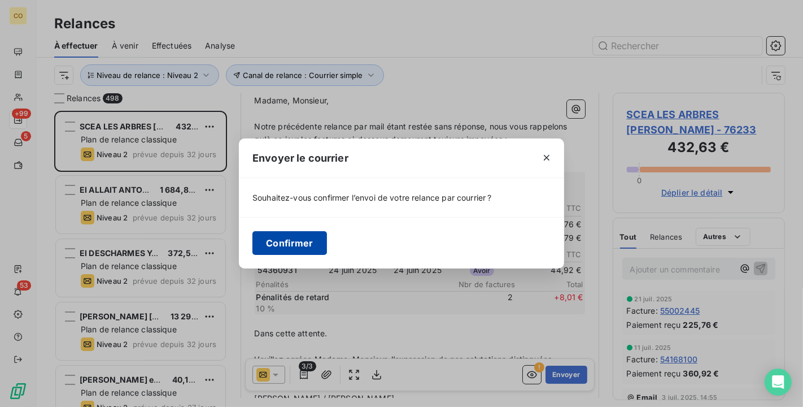
click at [299, 241] on button "Confirmer" at bounding box center [290, 243] width 75 height 24
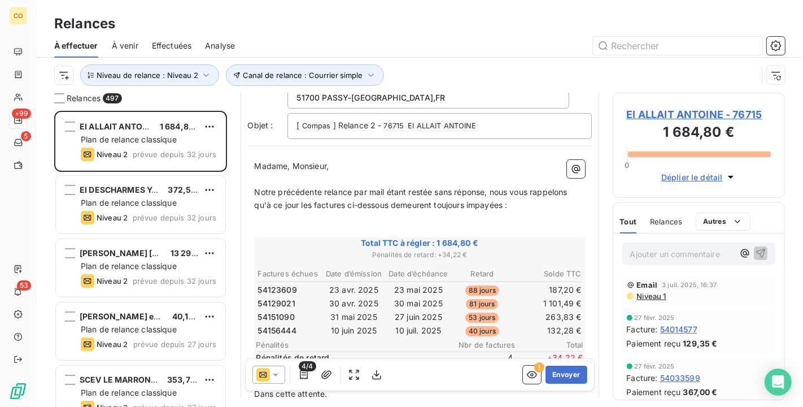
scroll to position [64, 0]
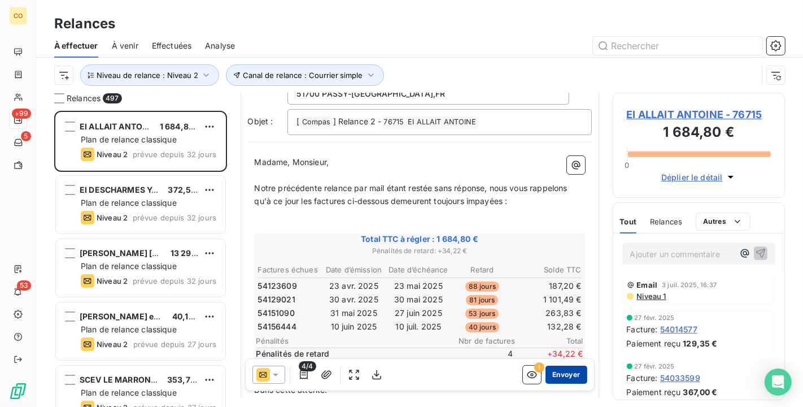
click at [552, 376] on button "Envoyer" at bounding box center [566, 374] width 41 height 18
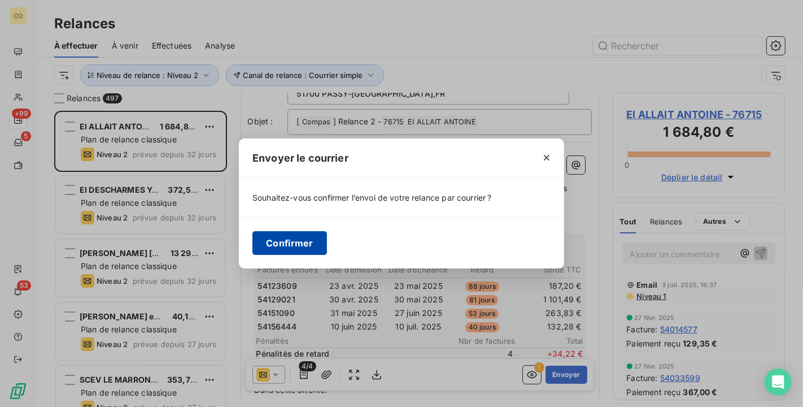
click at [292, 240] on button "Confirmer" at bounding box center [290, 243] width 75 height 24
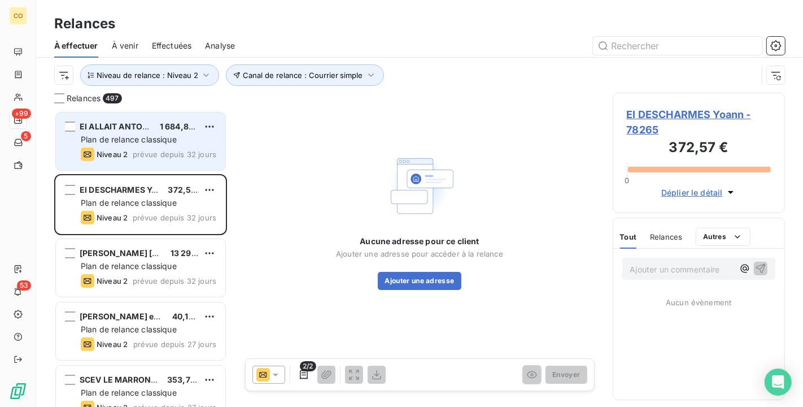
click at [128, 134] on span "Plan de relance classique" at bounding box center [129, 139] width 96 height 10
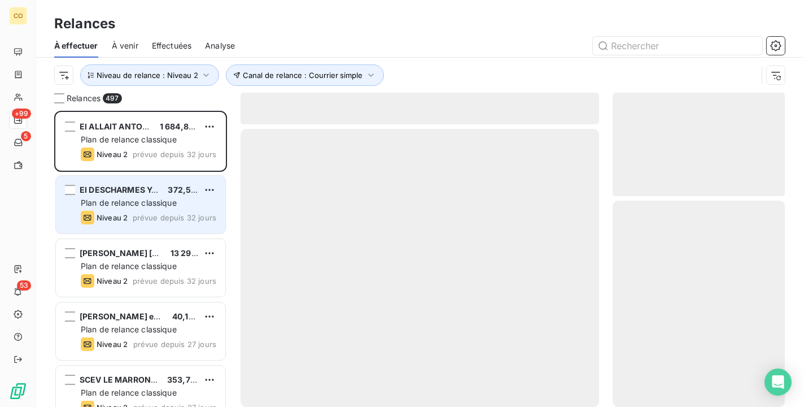
click at [125, 202] on span "Plan de relance classique" at bounding box center [129, 203] width 96 height 10
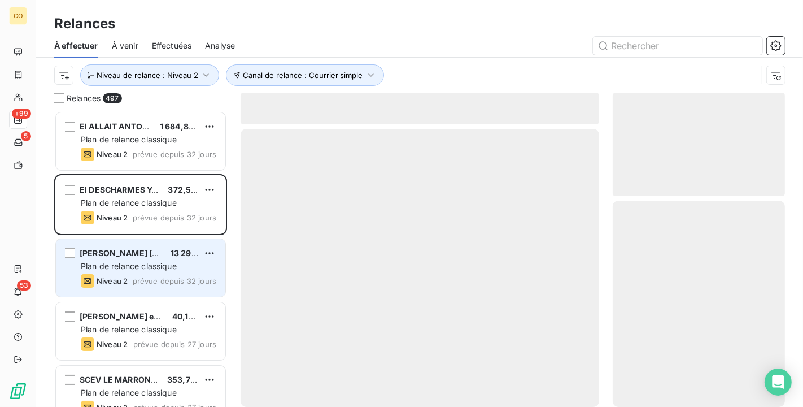
click at [147, 275] on div "Niveau 2 prévue depuis 32 jours" at bounding box center [149, 281] width 136 height 14
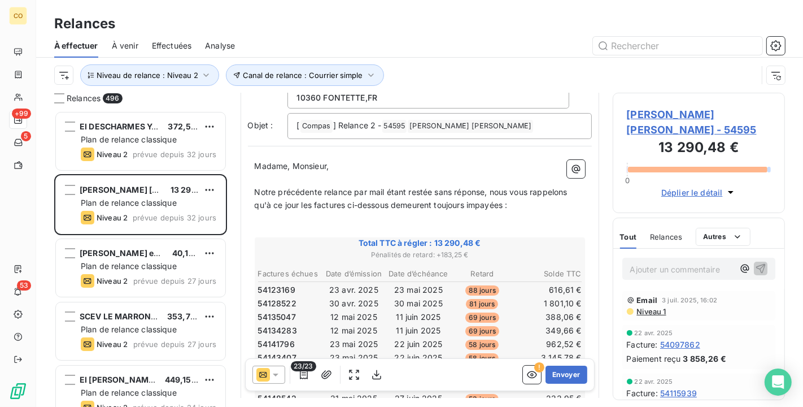
scroll to position [64, 0]
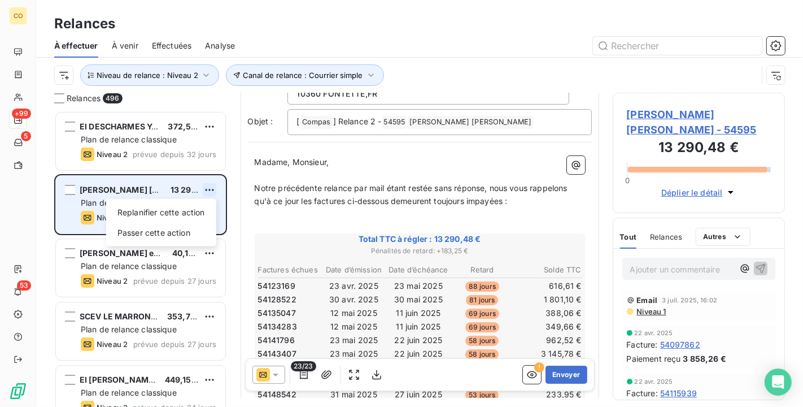
click at [211, 185] on html "CO +99 5 53 Relances À effectuer À venir Effectuées Analyse Canal de relance : …" at bounding box center [401, 203] width 803 height 407
click at [178, 207] on div "Replanifier cette action" at bounding box center [161, 212] width 101 height 18
select select "7"
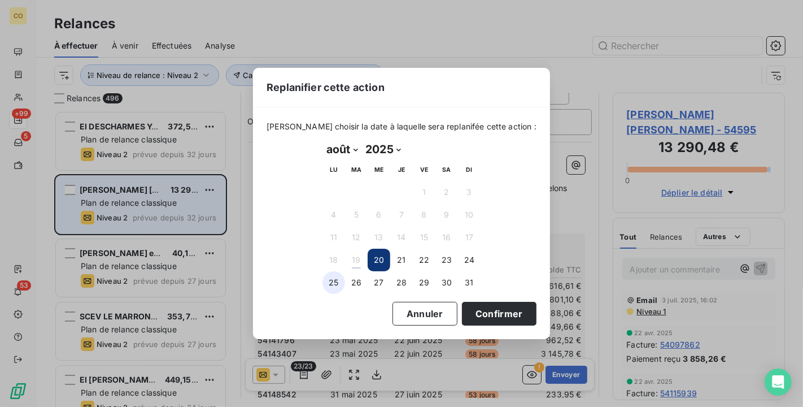
click at [337, 278] on button "25" at bounding box center [334, 282] width 23 height 23
click at [491, 315] on button "Confirmer" at bounding box center [499, 314] width 75 height 24
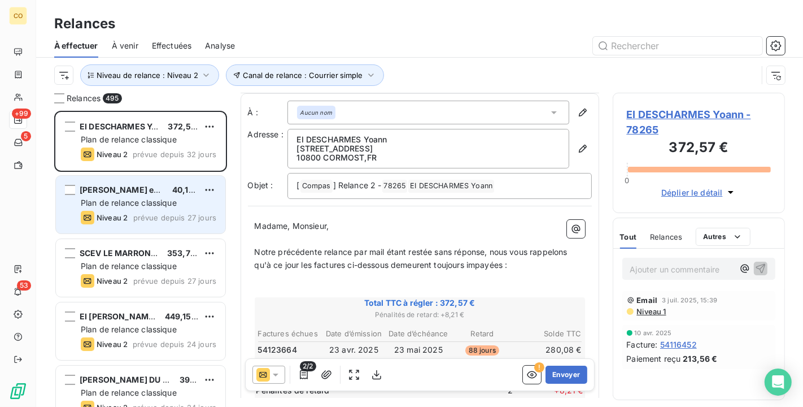
scroll to position [63, 0]
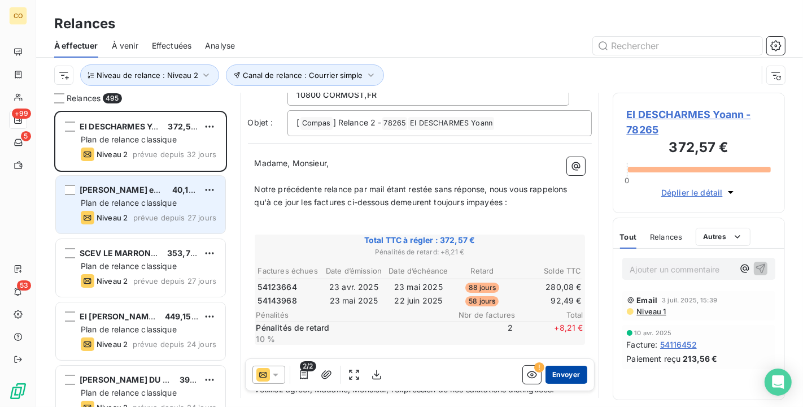
click at [565, 373] on button "Envoyer" at bounding box center [566, 374] width 41 height 18
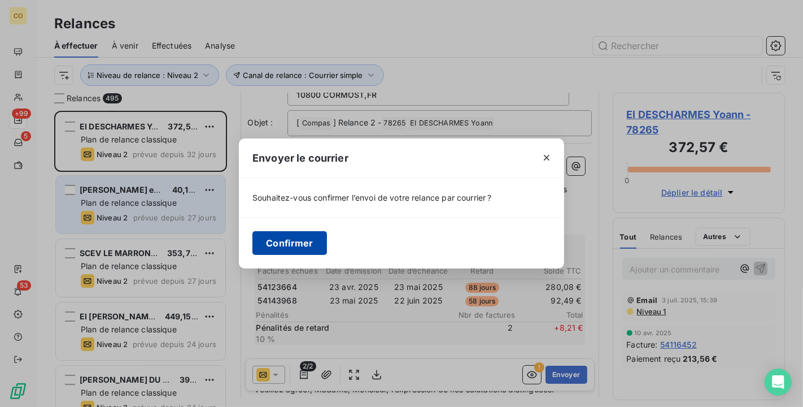
click at [316, 249] on button "Confirmer" at bounding box center [290, 243] width 75 height 24
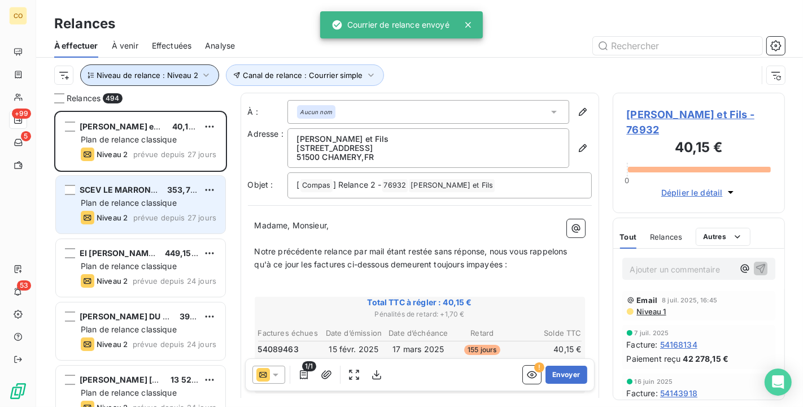
click at [206, 75] on icon "button" at bounding box center [206, 74] width 11 height 11
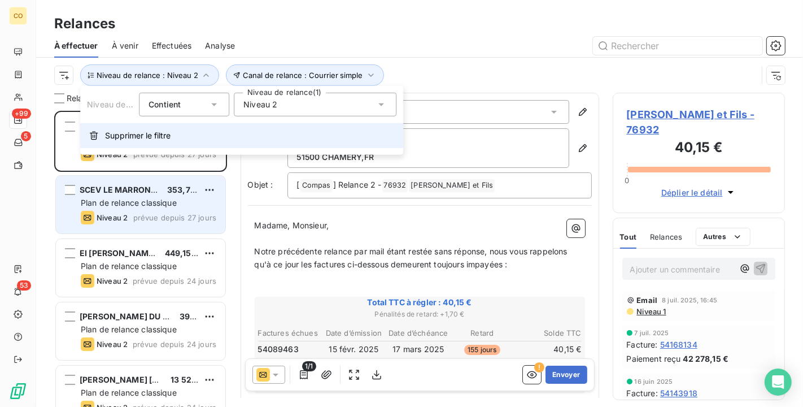
click at [163, 134] on span "Supprimer le filtre" at bounding box center [138, 135] width 66 height 11
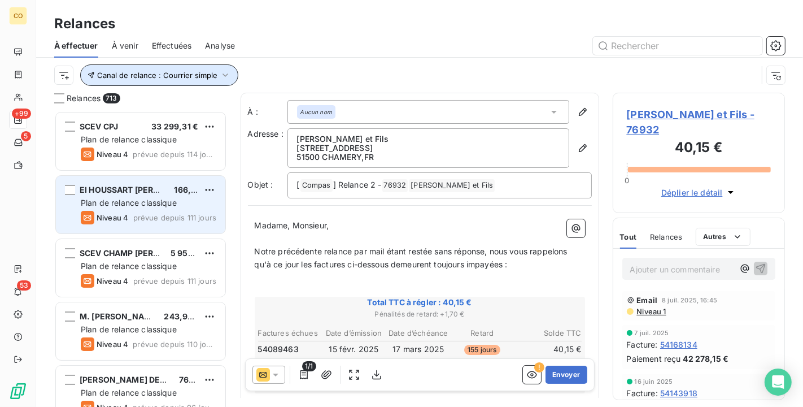
click at [204, 80] on button "Canal de relance : Courrier simple" at bounding box center [159, 74] width 158 height 21
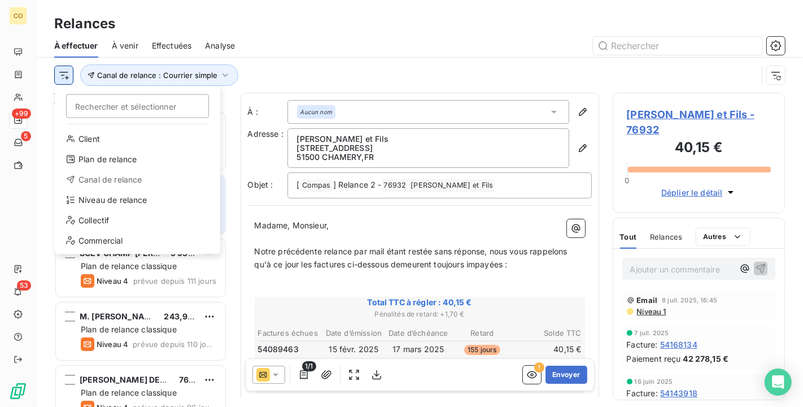
click at [71, 77] on html "CO +99 5 53 Relances À effectuer À venir Effectuées Analyse Rechercher et sélec…" at bounding box center [401, 203] width 803 height 407
click at [137, 201] on div "Niveau de relance" at bounding box center [137, 200] width 156 height 18
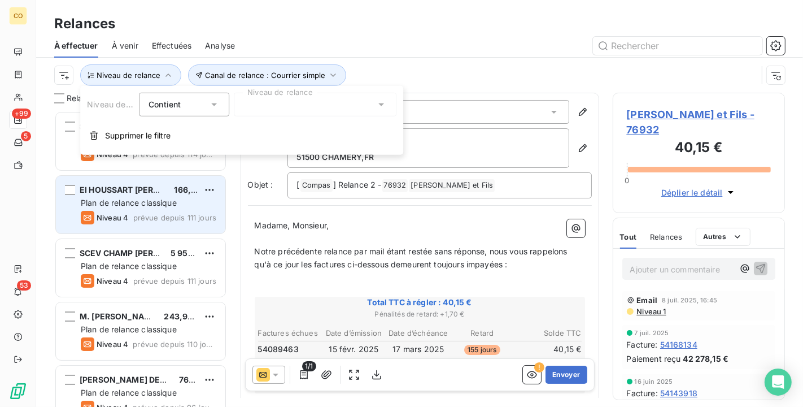
click at [373, 99] on div at bounding box center [315, 105] width 163 height 24
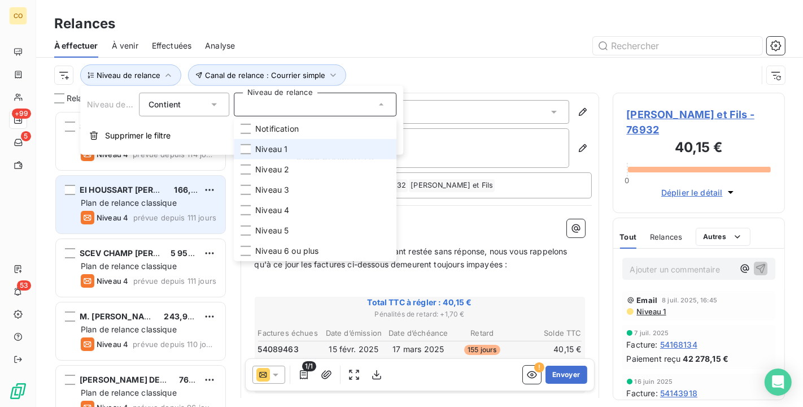
click at [324, 149] on li "Niveau 1" at bounding box center [315, 149] width 163 height 20
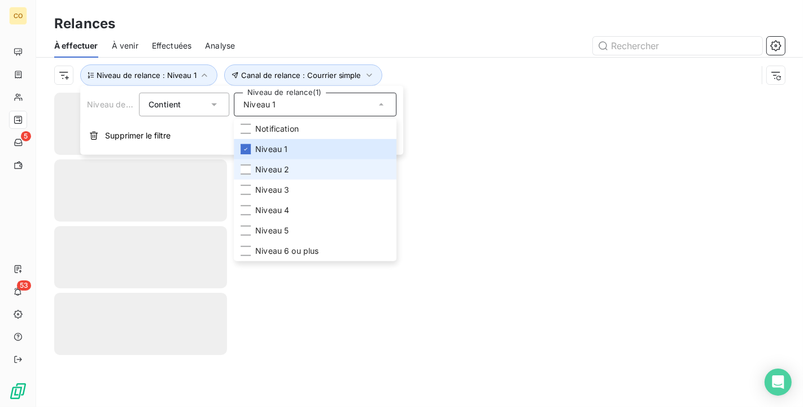
click at [276, 164] on span "Niveau 2" at bounding box center [272, 169] width 34 height 11
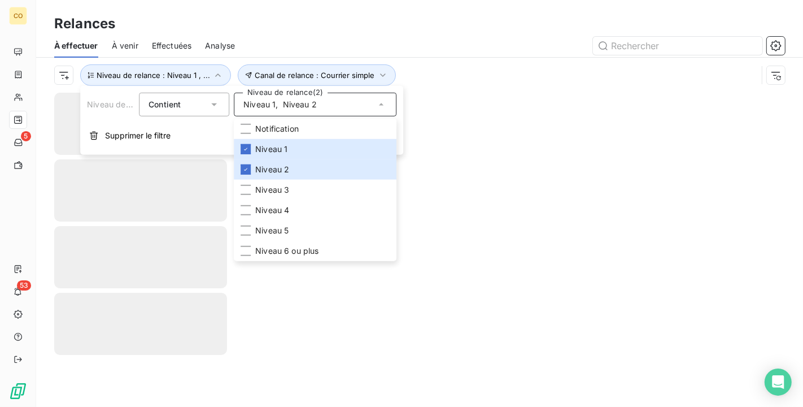
click at [406, 37] on div at bounding box center [517, 46] width 537 height 18
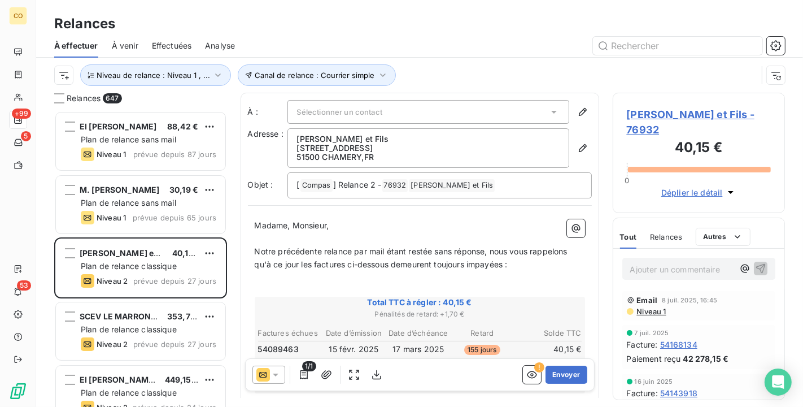
scroll to position [286, 163]
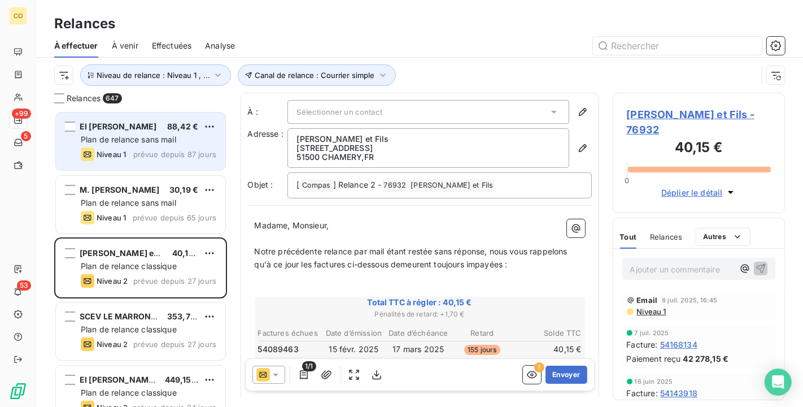
click at [127, 138] on span "Plan de relance sans mail" at bounding box center [128, 139] width 95 height 10
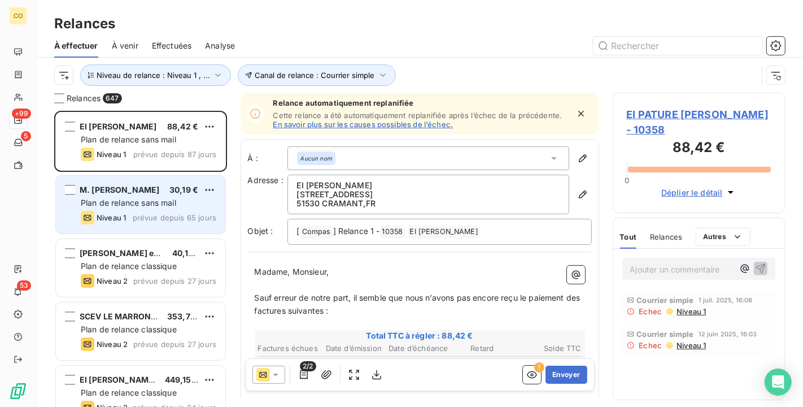
click at [177, 230] on div "M. [PERSON_NAME] 30,19 € Plan de relance sans mail Niveau 1 prévue depuis 65 jo…" at bounding box center [140, 205] width 169 height 58
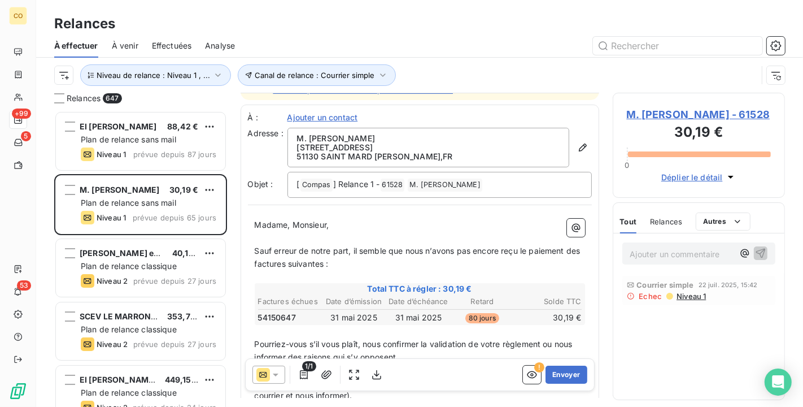
scroll to position [63, 0]
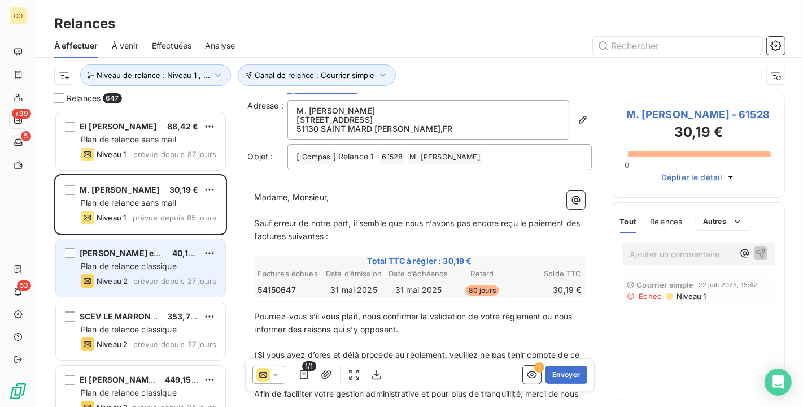
click at [145, 256] on span "[PERSON_NAME] et Fils" at bounding box center [126, 253] width 93 height 10
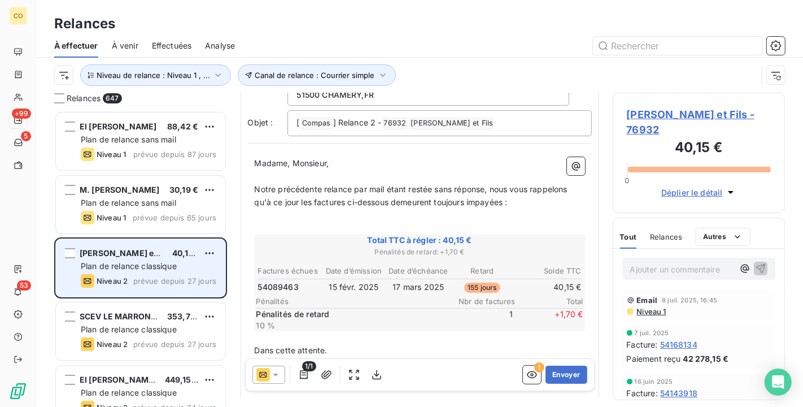
scroll to position [20, 0]
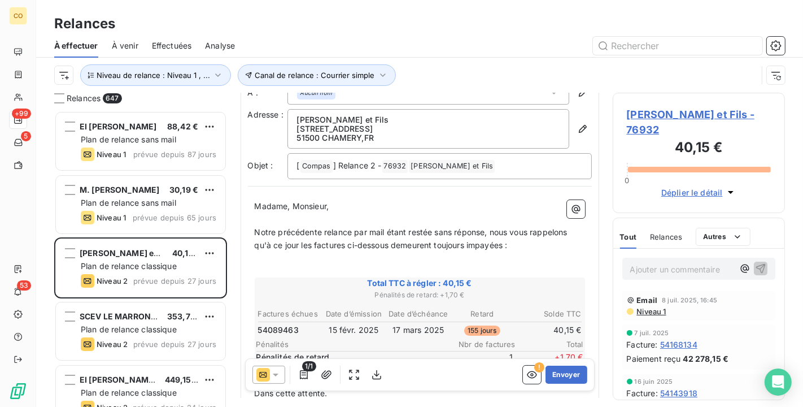
click at [643, 307] on span "Niveau 1" at bounding box center [651, 311] width 31 height 9
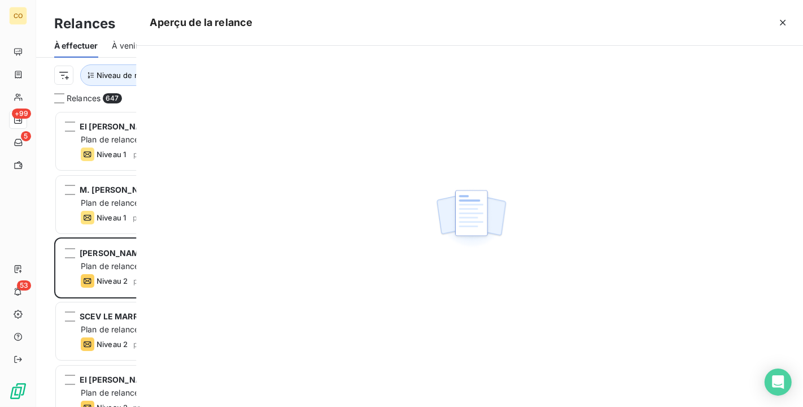
scroll to position [286, 163]
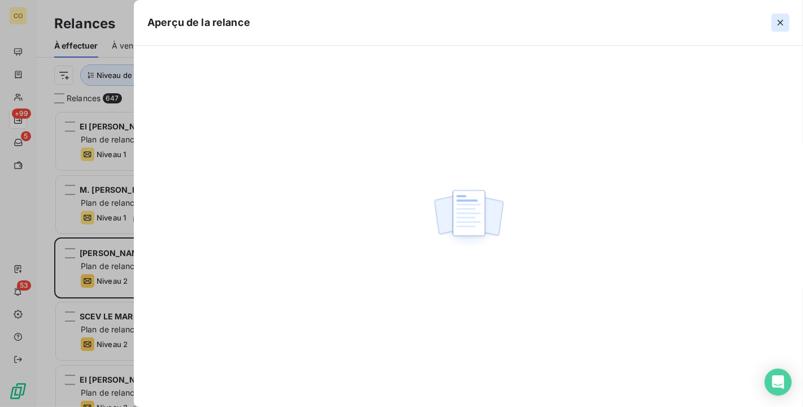
click at [782, 27] on icon "button" at bounding box center [780, 22] width 11 height 11
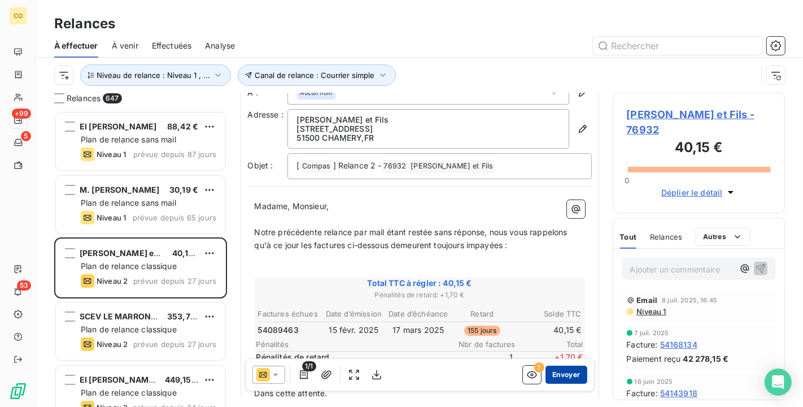
click at [568, 372] on button "Envoyer" at bounding box center [566, 374] width 41 height 18
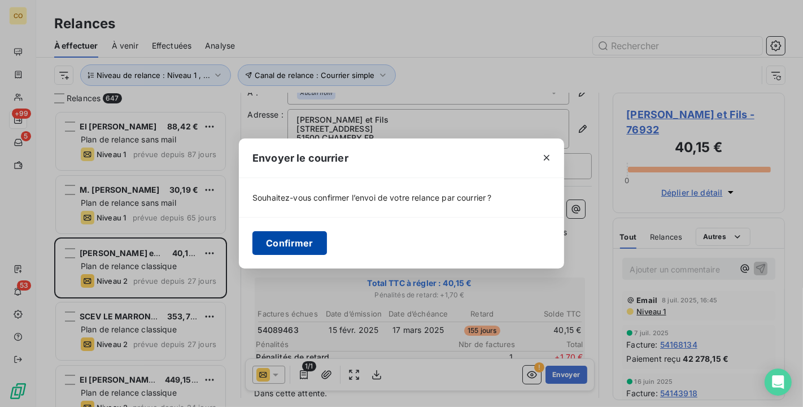
click at [290, 250] on button "Confirmer" at bounding box center [290, 243] width 75 height 24
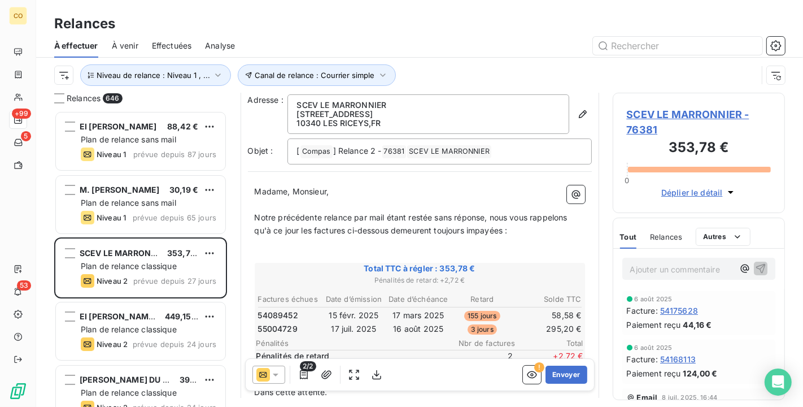
scroll to position [63, 0]
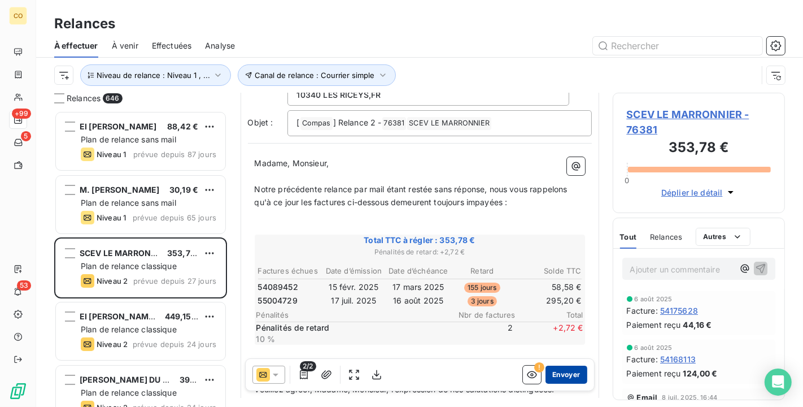
click at [560, 381] on button "Envoyer" at bounding box center [566, 374] width 41 height 18
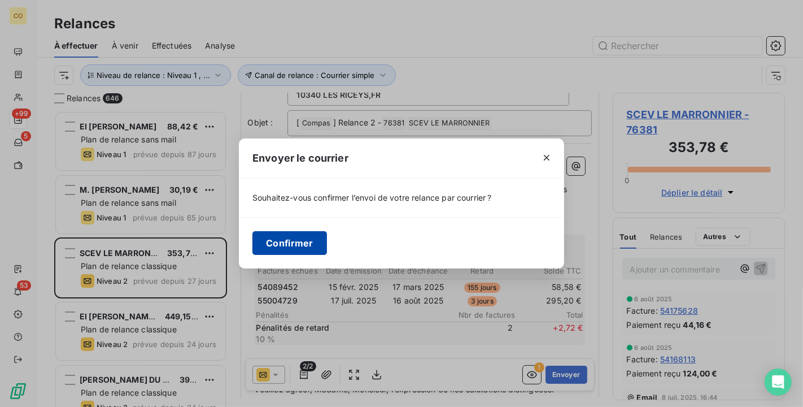
click at [290, 238] on button "Confirmer" at bounding box center [290, 243] width 75 height 24
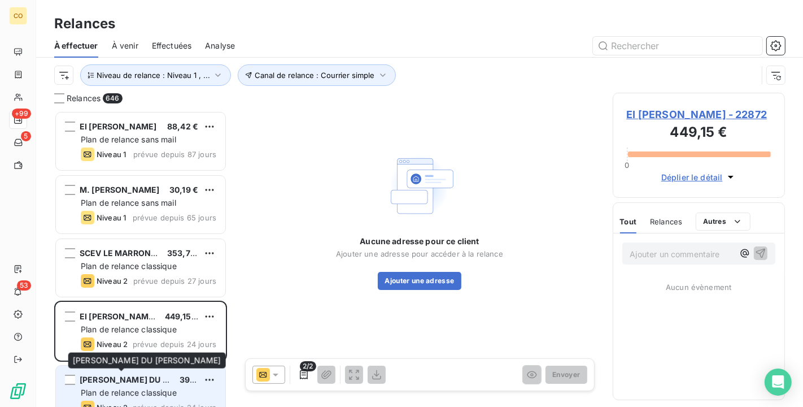
click at [137, 375] on span "[PERSON_NAME] DU [PERSON_NAME]" at bounding box center [155, 380] width 151 height 10
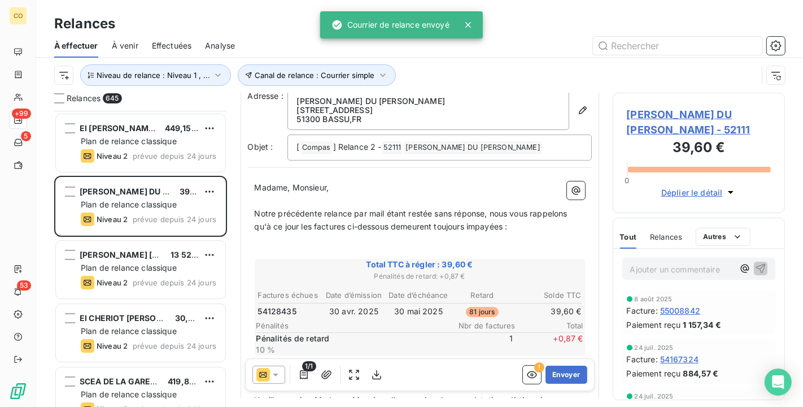
scroll to position [64, 0]
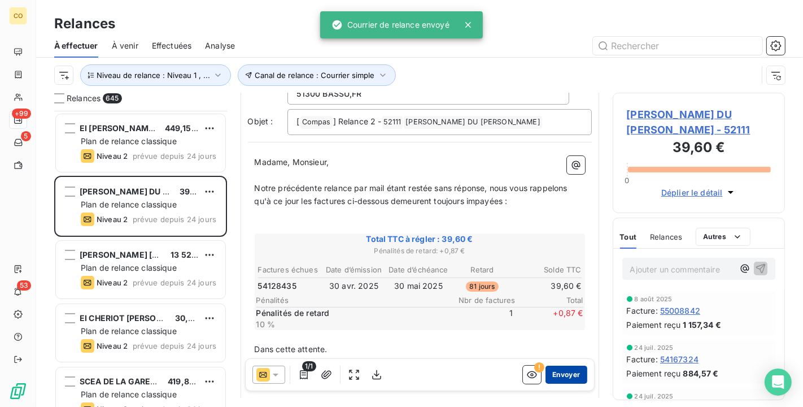
click at [550, 376] on button "Envoyer" at bounding box center [566, 374] width 41 height 18
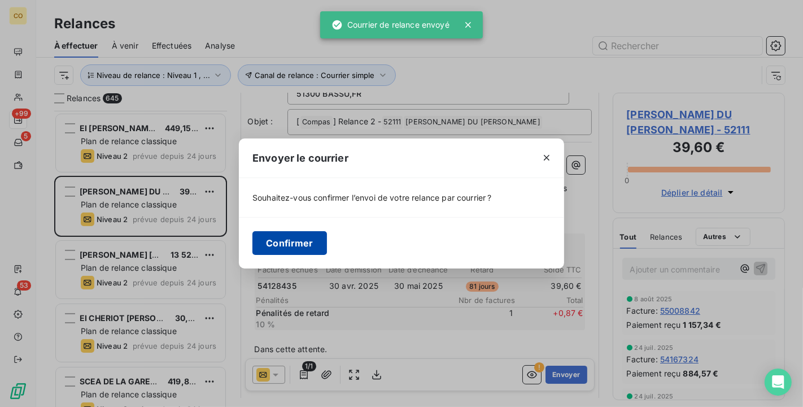
click at [295, 245] on button "Confirmer" at bounding box center [290, 243] width 75 height 24
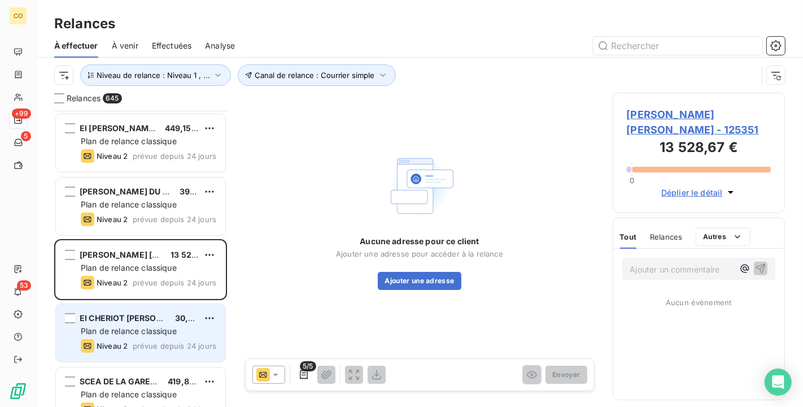
click at [123, 316] on span "EI CHERIOT [PERSON_NAME]" at bounding box center [137, 318] width 115 height 10
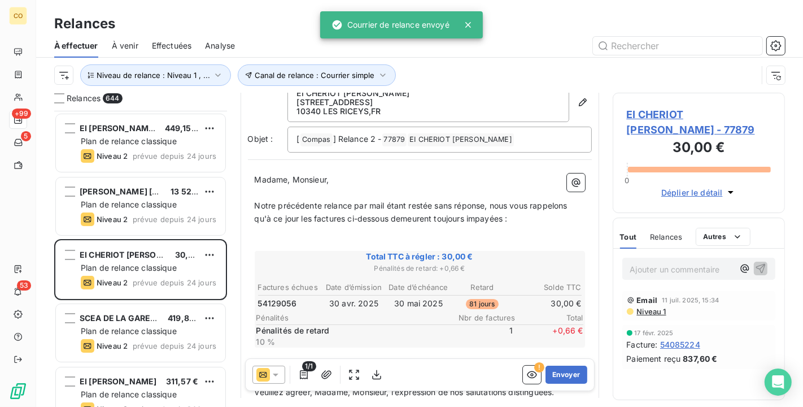
scroll to position [64, 0]
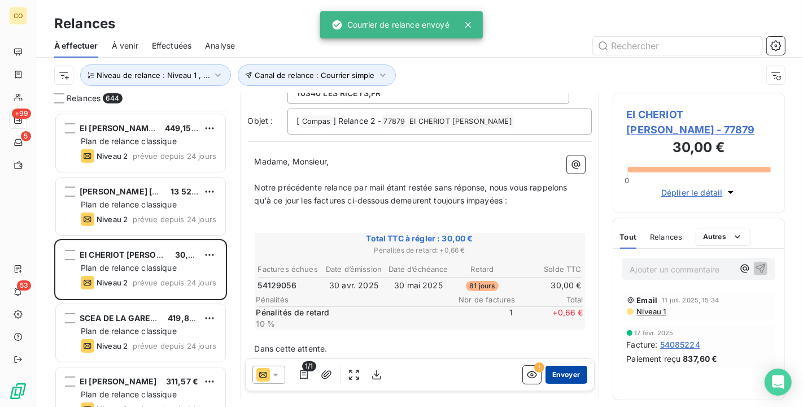
click at [555, 375] on button "Envoyer" at bounding box center [566, 374] width 41 height 18
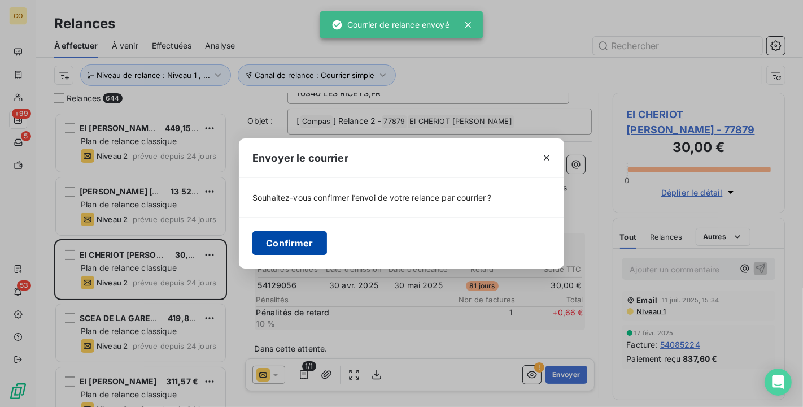
click at [295, 247] on button "Confirmer" at bounding box center [290, 243] width 75 height 24
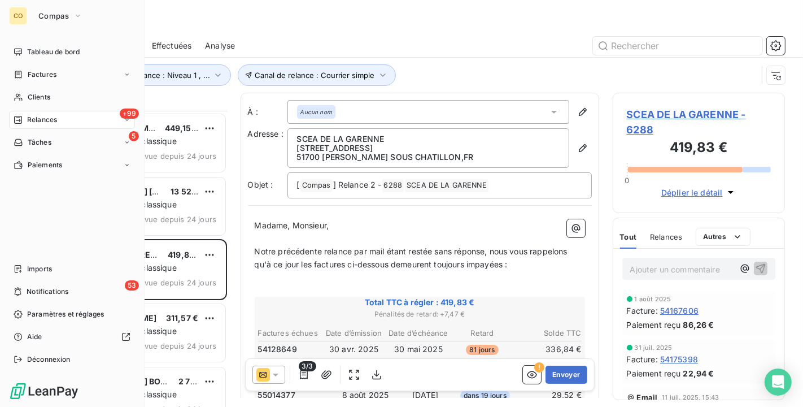
click at [32, 124] on span "Relances" at bounding box center [42, 120] width 30 height 10
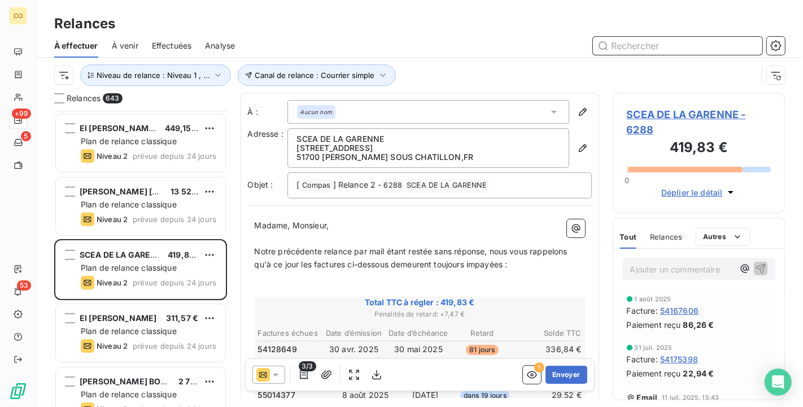
click at [634, 49] on input "text" at bounding box center [677, 46] width 169 height 18
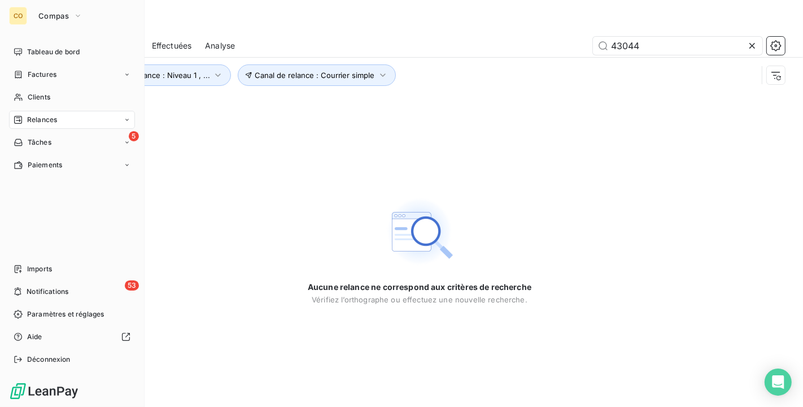
drag, startPoint x: 32, startPoint y: 117, endPoint x: 61, endPoint y: 110, distance: 29.6
click at [33, 116] on span "Relances" at bounding box center [42, 120] width 30 height 10
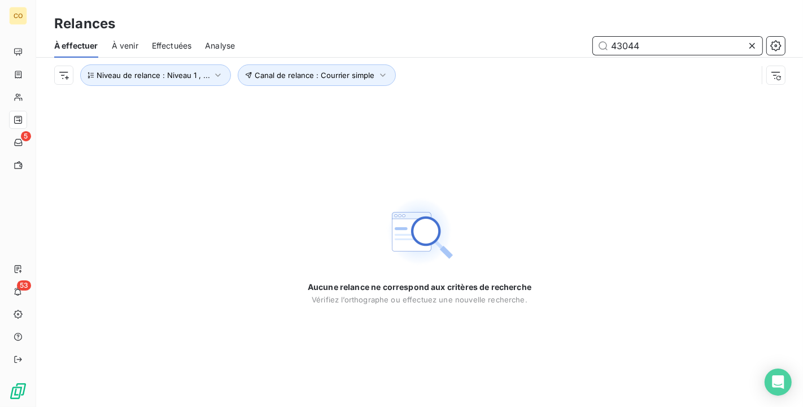
drag, startPoint x: 676, startPoint y: 50, endPoint x: 490, endPoint y: 29, distance: 186.4
click at [490, 29] on div "Relances À effectuer À venir Effectuées Analyse 43044 Canal de relance : Courri…" at bounding box center [419, 46] width 767 height 93
drag, startPoint x: 647, startPoint y: 47, endPoint x: 533, endPoint y: 38, distance: 113.9
click at [533, 38] on div "11372" at bounding box center [517, 46] width 537 height 18
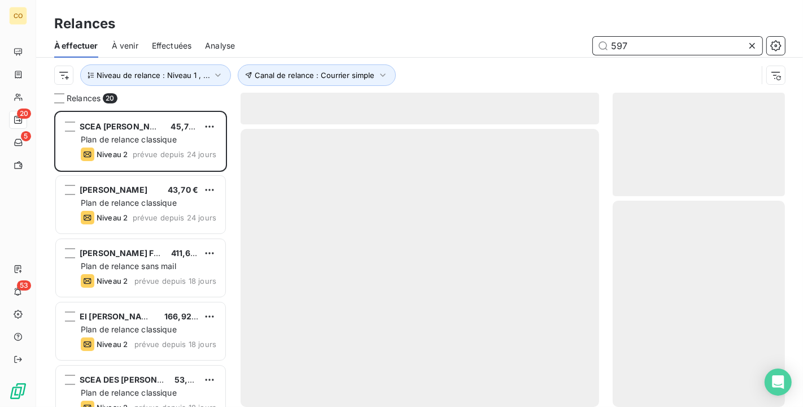
scroll to position [286, 163]
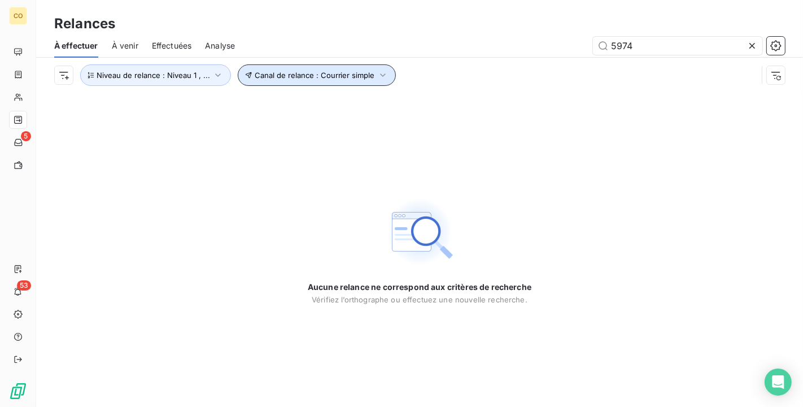
click at [380, 75] on icon "button" at bounding box center [382, 74] width 5 height 3
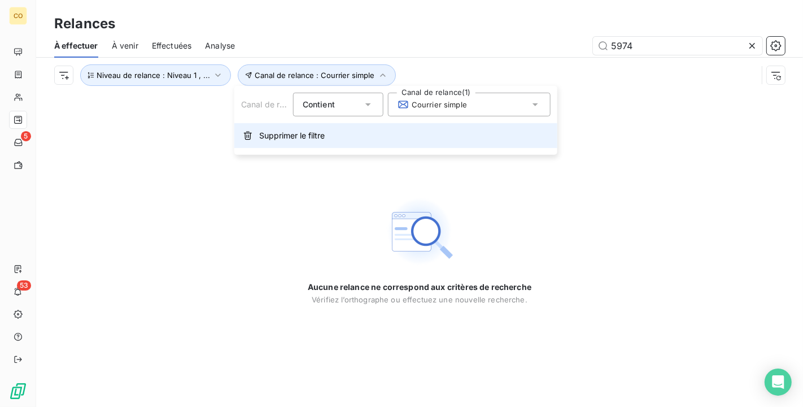
click at [298, 132] on span "Supprimer le filtre" at bounding box center [292, 135] width 66 height 11
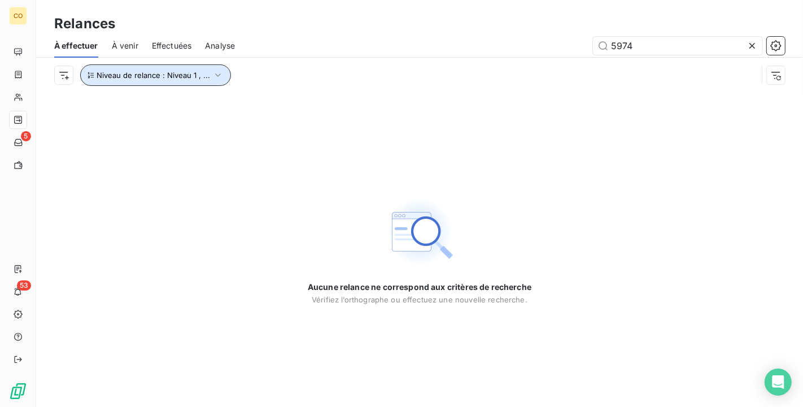
click at [216, 74] on icon "button" at bounding box center [218, 74] width 6 height 3
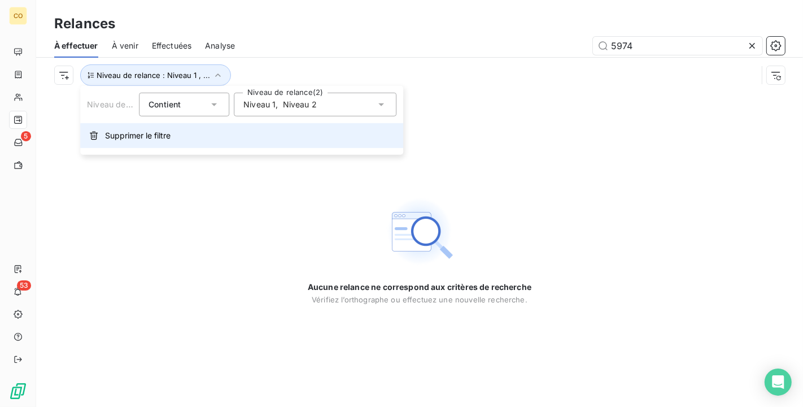
click at [153, 141] on span "Supprimer le filtre" at bounding box center [138, 135] width 66 height 11
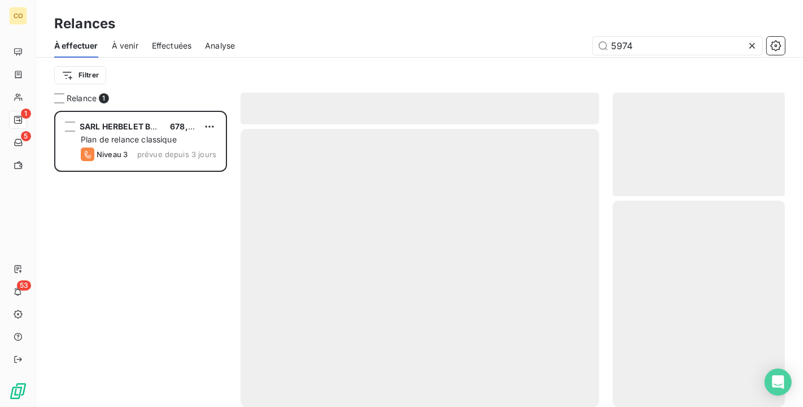
scroll to position [286, 163]
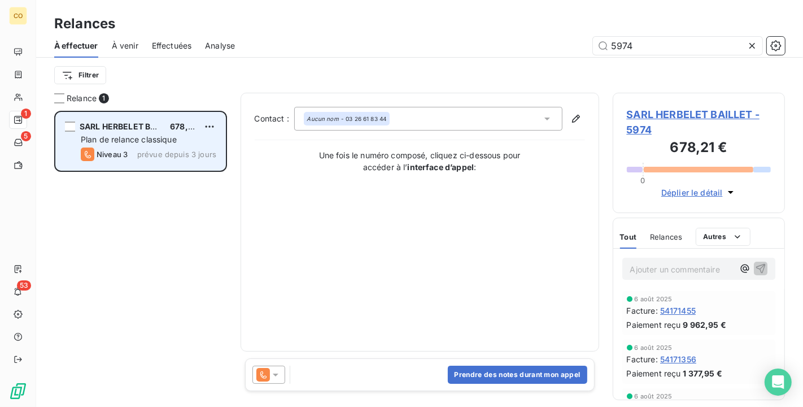
click at [131, 140] on span "Plan de relance classique" at bounding box center [129, 139] width 96 height 10
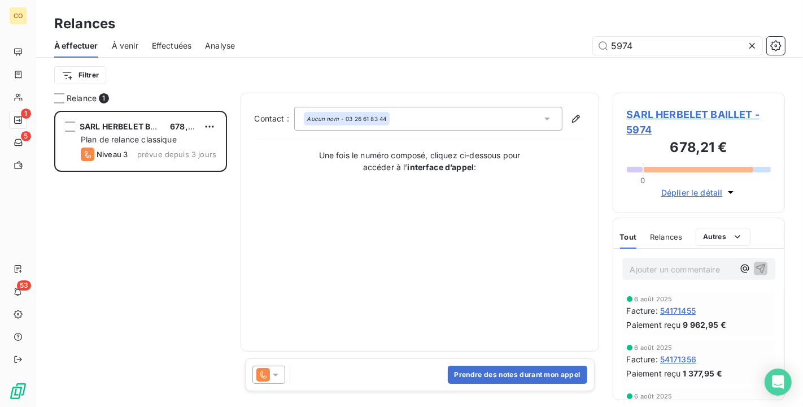
click at [281, 376] on div at bounding box center [269, 374] width 33 height 18
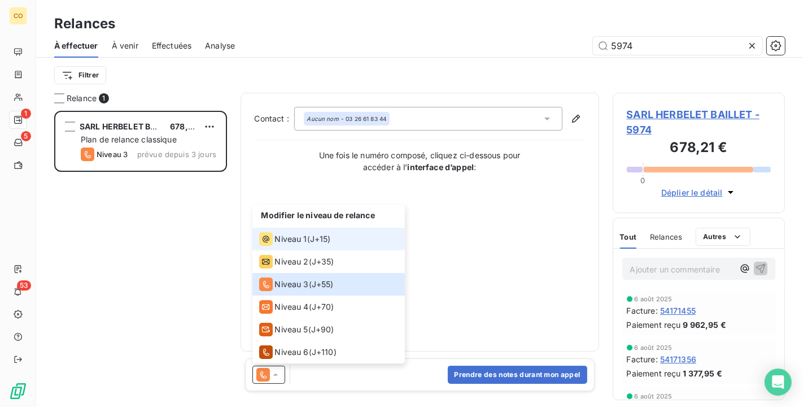
click at [274, 238] on div "Niveau 1" at bounding box center [283, 239] width 48 height 14
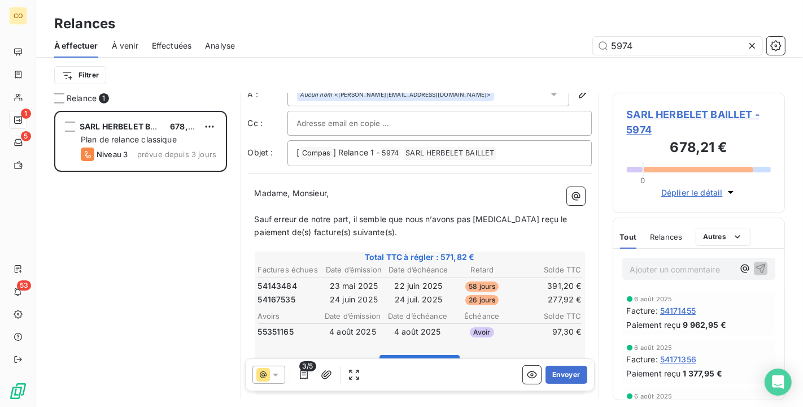
scroll to position [63, 0]
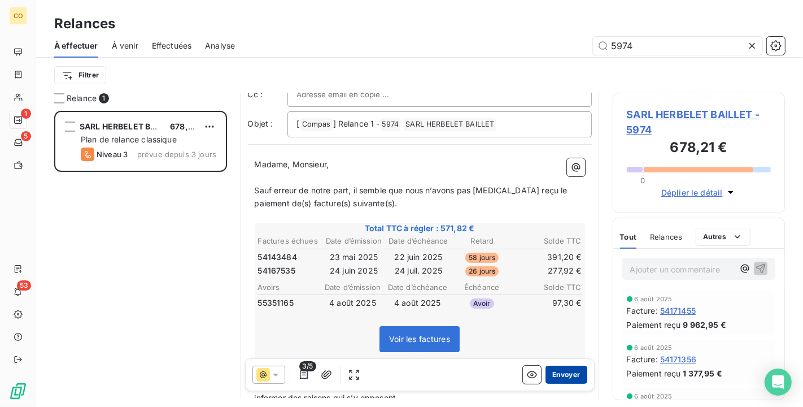
click at [550, 379] on button "Envoyer" at bounding box center [566, 374] width 41 height 18
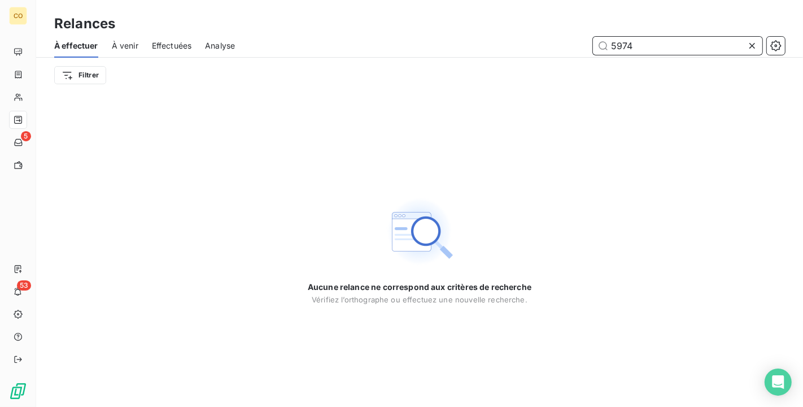
drag, startPoint x: 648, startPoint y: 50, endPoint x: 573, endPoint y: 33, distance: 77.4
click at [573, 34] on div "À effectuer À venir Effectuées Analyse 5974" at bounding box center [419, 46] width 767 height 24
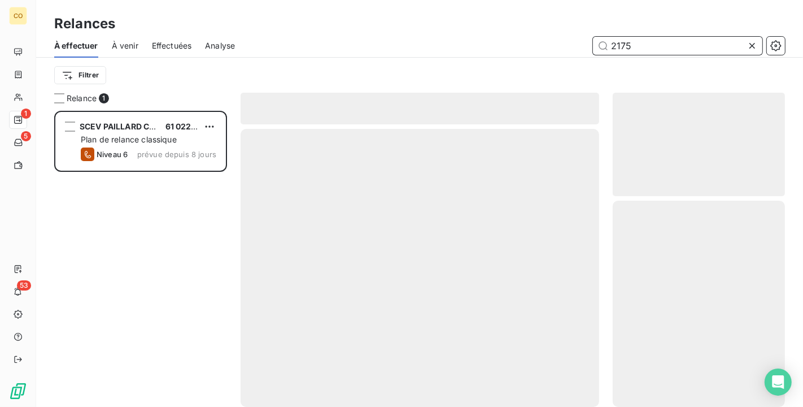
scroll to position [286, 163]
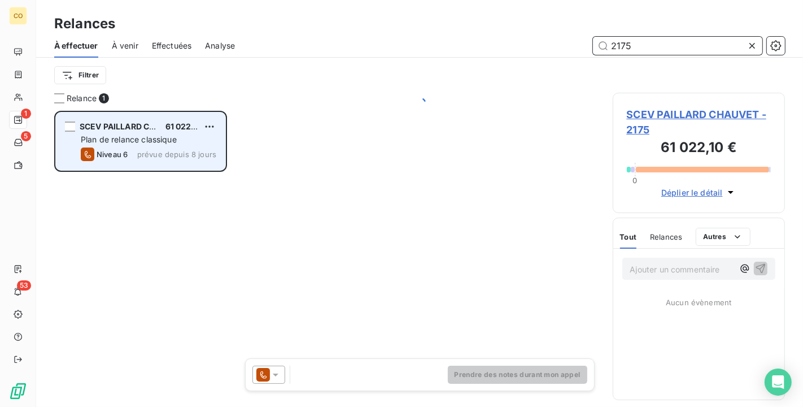
type input "2175"
click at [137, 137] on span "Plan de relance classique" at bounding box center [129, 139] width 96 height 10
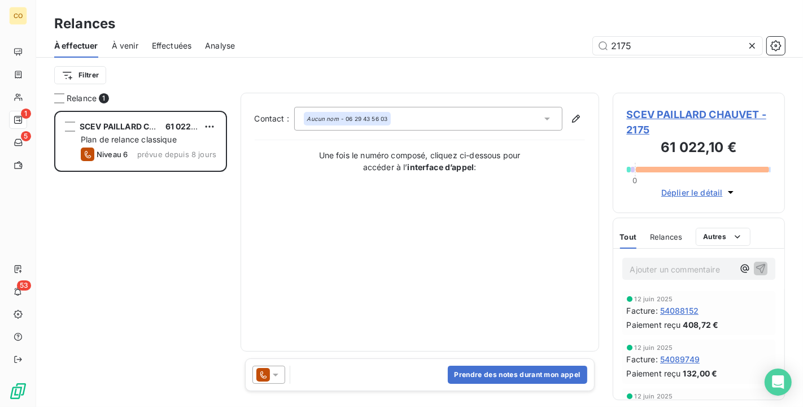
click at [279, 372] on icon at bounding box center [275, 374] width 11 height 11
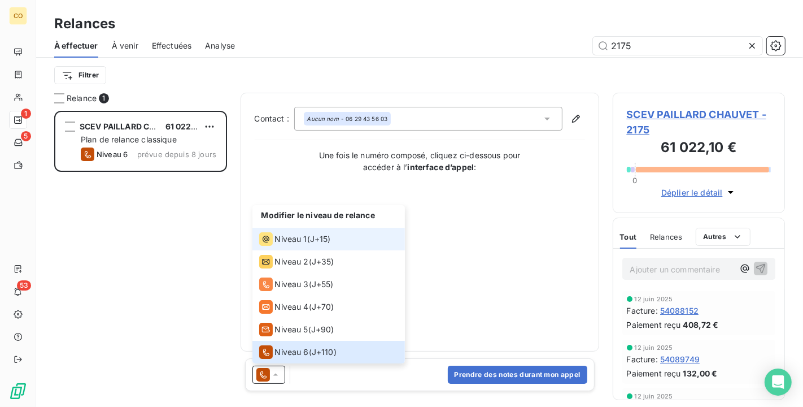
click at [290, 240] on span "Niveau 1" at bounding box center [291, 238] width 32 height 11
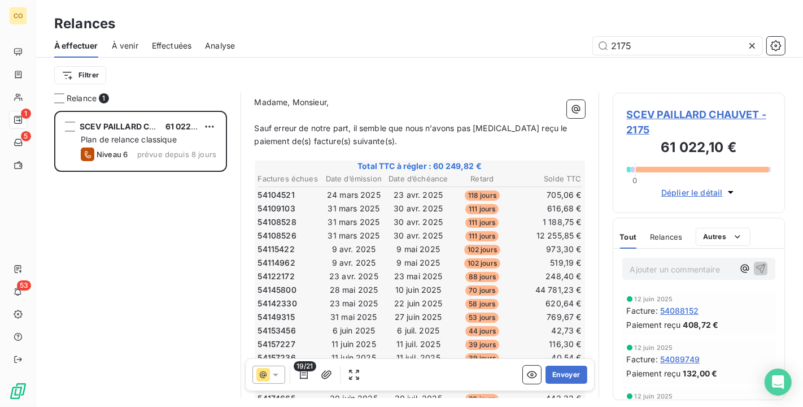
scroll to position [125, 0]
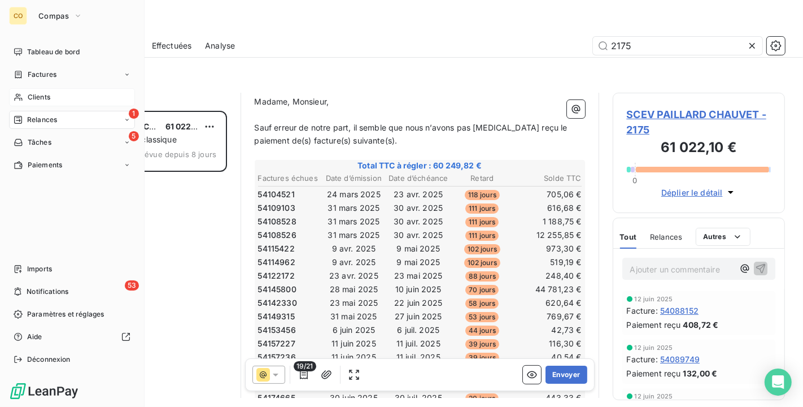
click at [28, 95] on span "Clients" at bounding box center [39, 97] width 23 height 10
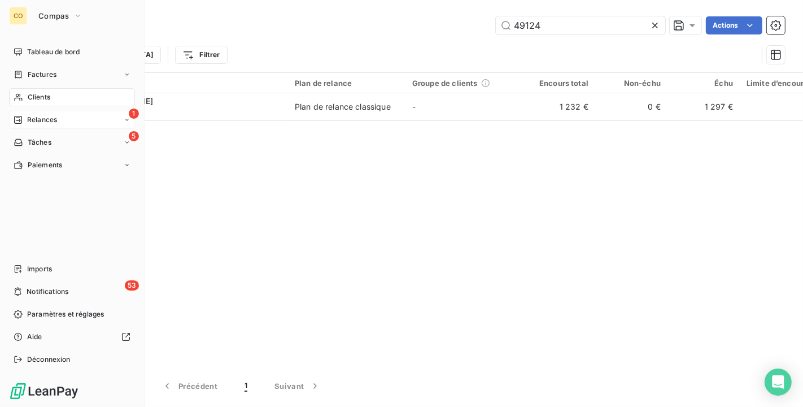
click at [31, 125] on div "1 Relances" at bounding box center [72, 120] width 126 height 18
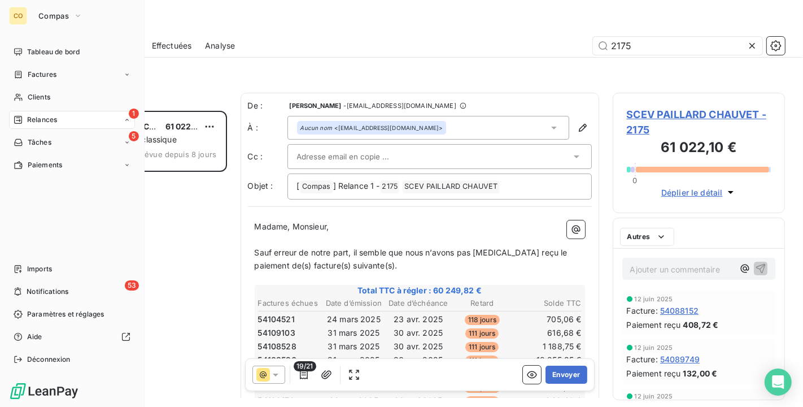
scroll to position [286, 163]
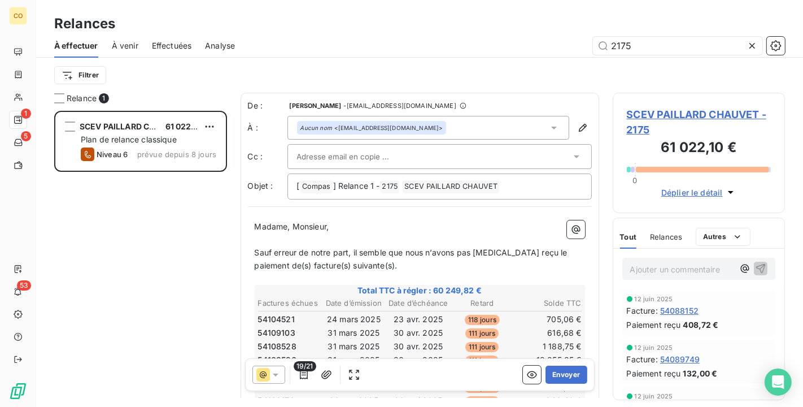
drag, startPoint x: 655, startPoint y: 52, endPoint x: 502, endPoint y: 29, distance: 154.8
click at [502, 29] on div "Relances À effectuer À venir Effectuées Analyse 2175 Filtrer" at bounding box center [419, 46] width 767 height 93
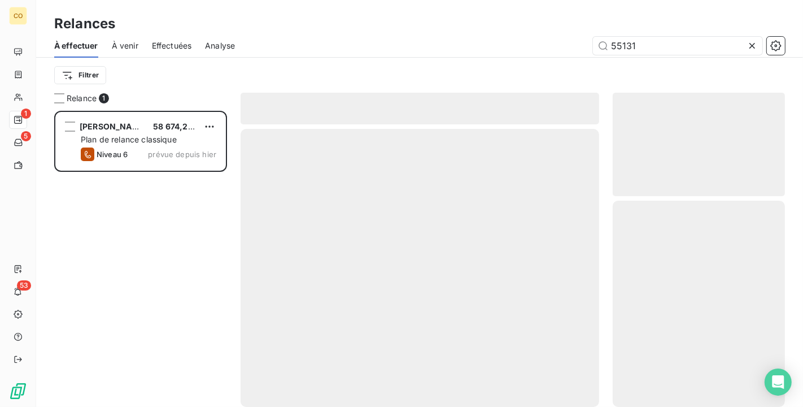
scroll to position [286, 163]
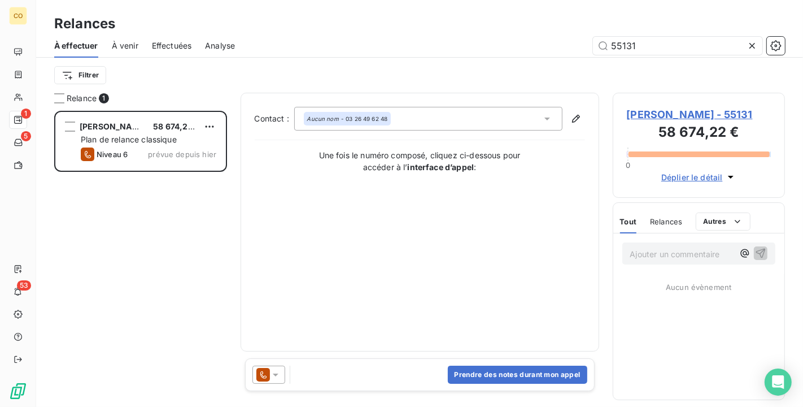
click at [281, 372] on div at bounding box center [269, 374] width 33 height 18
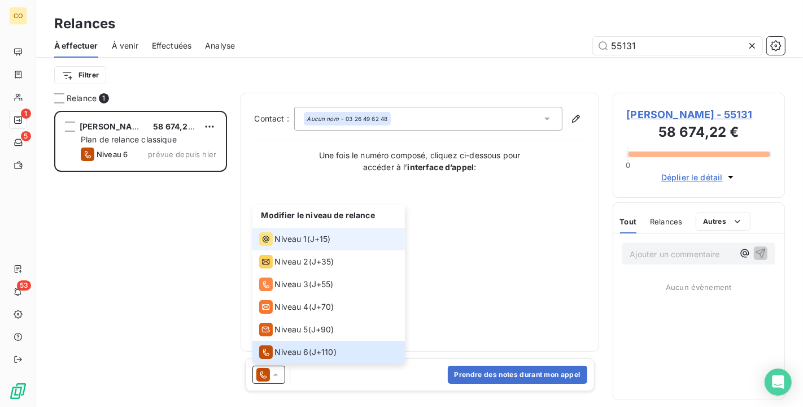
click at [291, 237] on span "Niveau 1" at bounding box center [291, 238] width 32 height 11
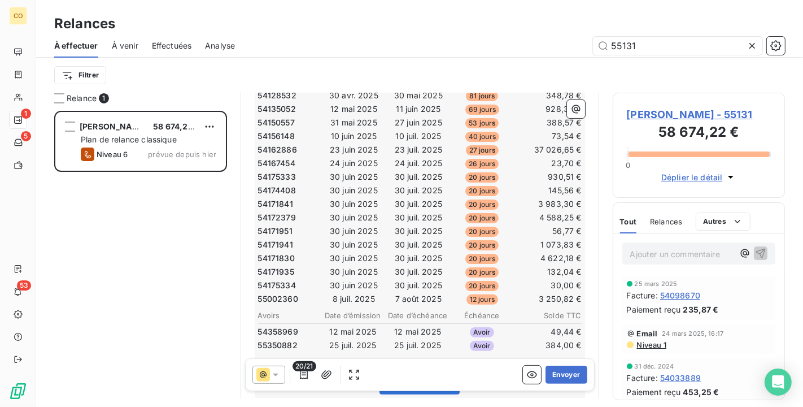
scroll to position [189, 0]
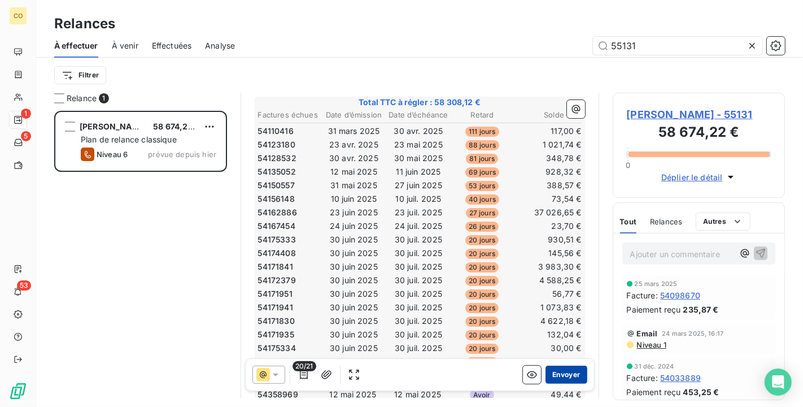
click at [563, 368] on button "Envoyer" at bounding box center [566, 374] width 41 height 18
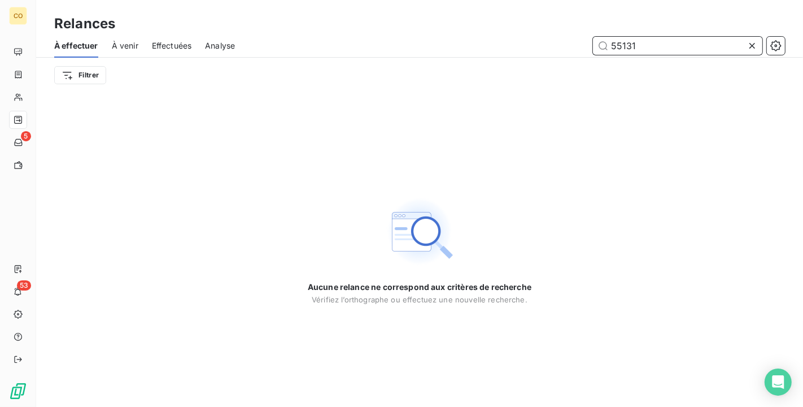
drag, startPoint x: 656, startPoint y: 50, endPoint x: 526, endPoint y: 30, distance: 131.5
click at [526, 30] on div "Relances À effectuer À venir Effectuées Analyse 55131 Filtrer" at bounding box center [419, 46] width 767 height 93
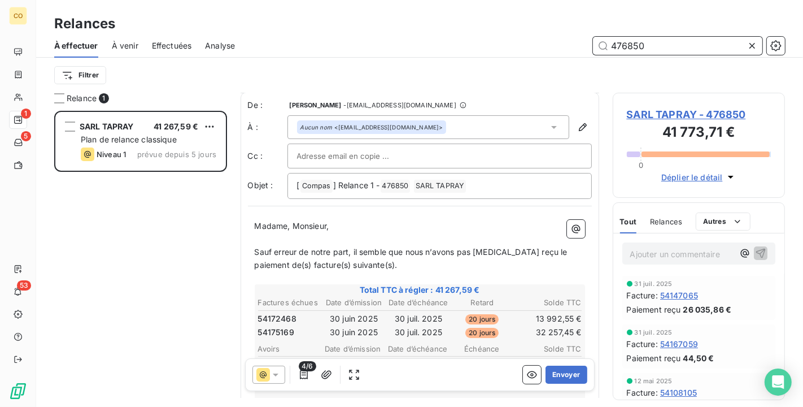
scroll to position [64, 0]
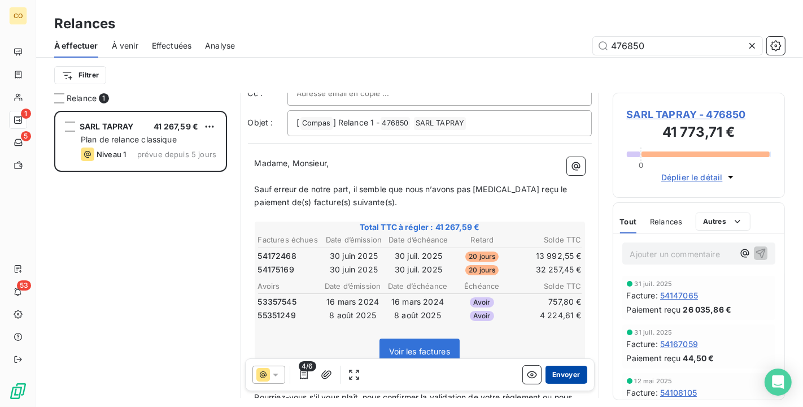
click at [561, 372] on button "Envoyer" at bounding box center [566, 374] width 41 height 18
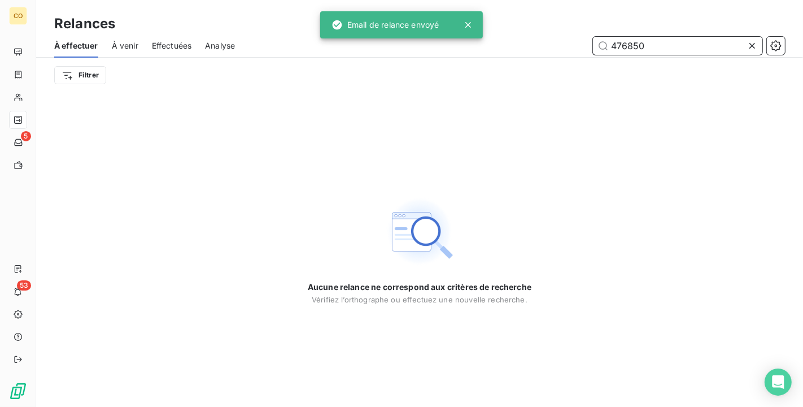
drag, startPoint x: 668, startPoint y: 40, endPoint x: 502, endPoint y: 6, distance: 169.5
click at [502, 6] on div "Relances À effectuer À venir Effectuées Analyse 476850 Filtrer" at bounding box center [419, 46] width 767 height 93
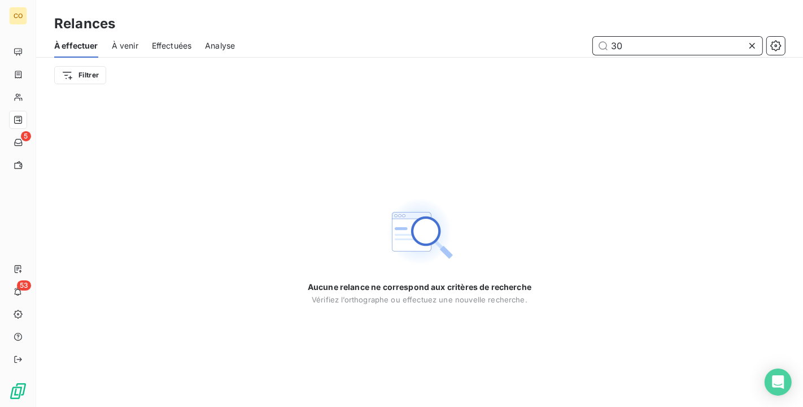
type input "3"
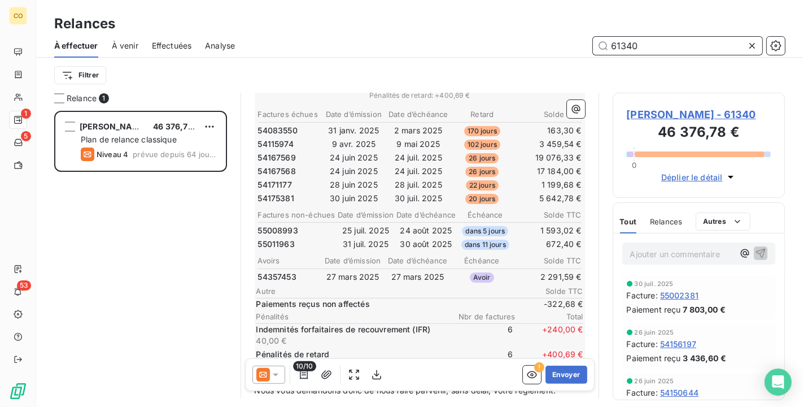
scroll to position [252, 0]
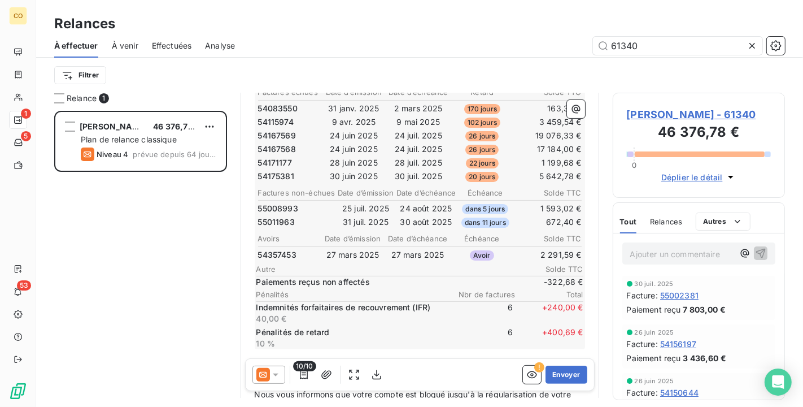
click at [277, 375] on icon at bounding box center [275, 374] width 11 height 11
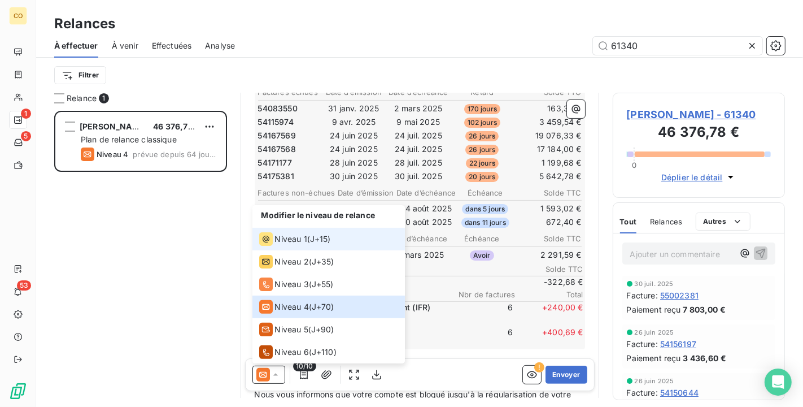
click at [291, 238] on span "Niveau 1" at bounding box center [291, 238] width 32 height 11
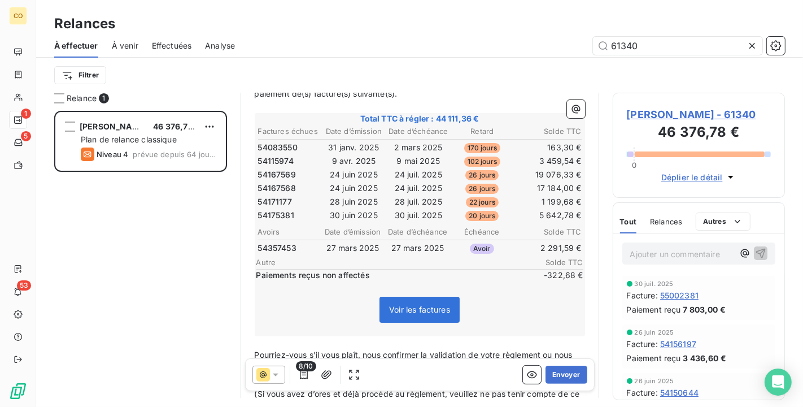
scroll to position [189, 0]
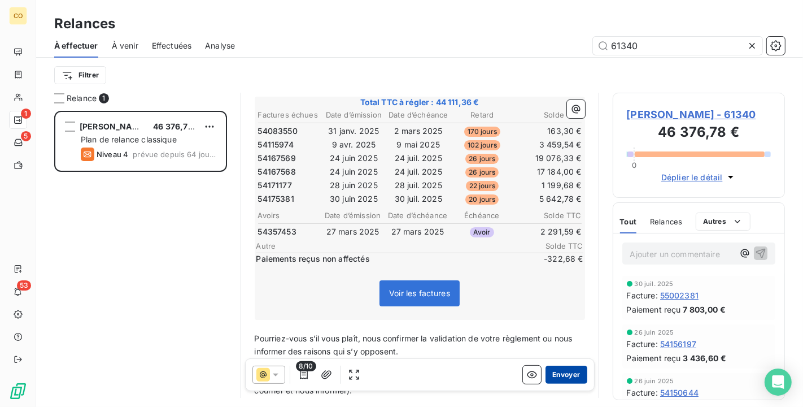
click at [547, 372] on button "Envoyer" at bounding box center [566, 374] width 41 height 18
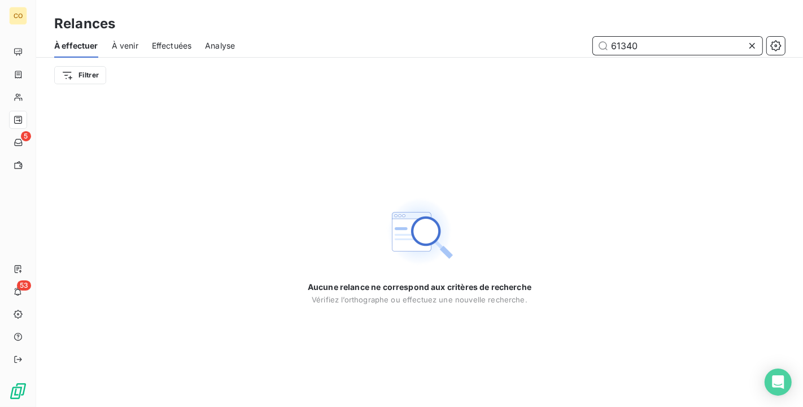
drag, startPoint x: 658, startPoint y: 43, endPoint x: 490, endPoint y: 18, distance: 169.8
click at [490, 18] on div "Relances À effectuer À venir Effectuées Analyse 61340 Filtrer" at bounding box center [419, 46] width 767 height 93
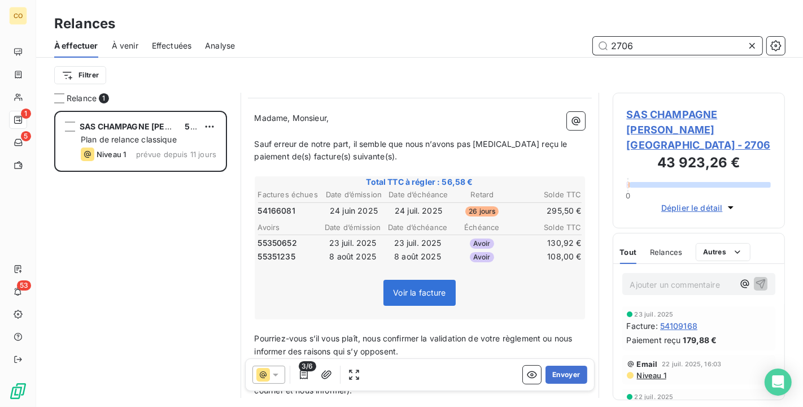
scroll to position [127, 0]
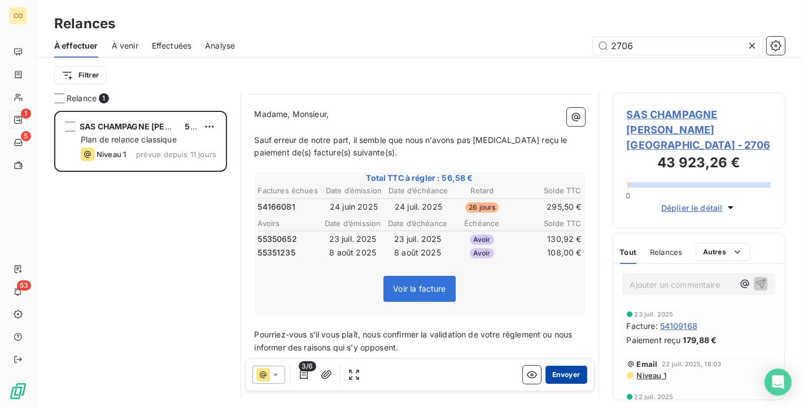
click at [552, 377] on button "Envoyer" at bounding box center [566, 374] width 41 height 18
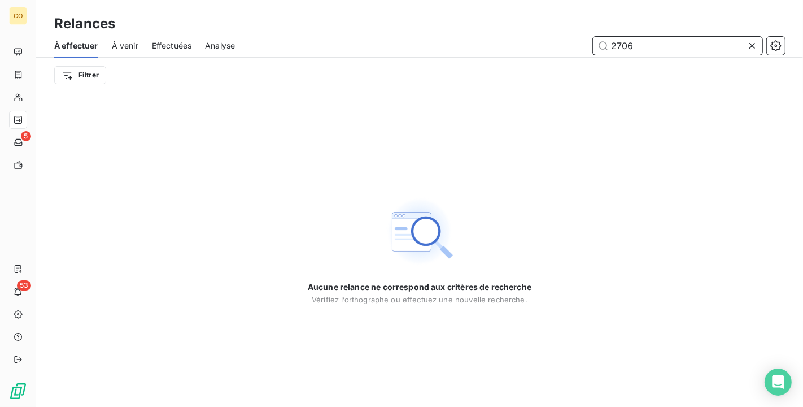
drag, startPoint x: 651, startPoint y: 45, endPoint x: 514, endPoint y: 25, distance: 138.7
click at [514, 25] on div "Relances À effectuer À venir Effectuées Analyse 2706 Filtrer" at bounding box center [419, 46] width 767 height 93
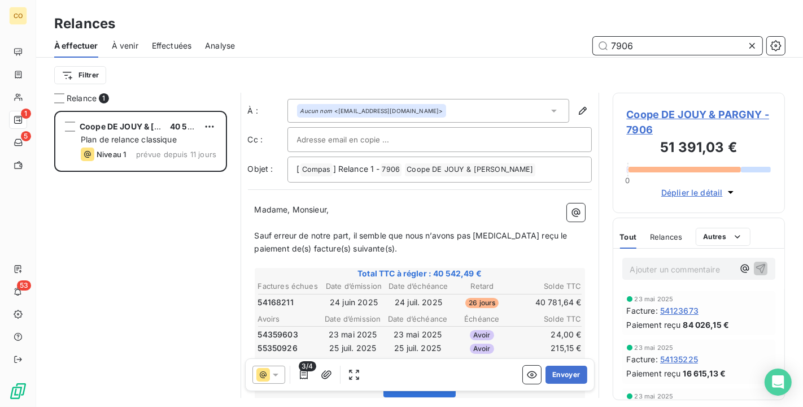
scroll to position [64, 0]
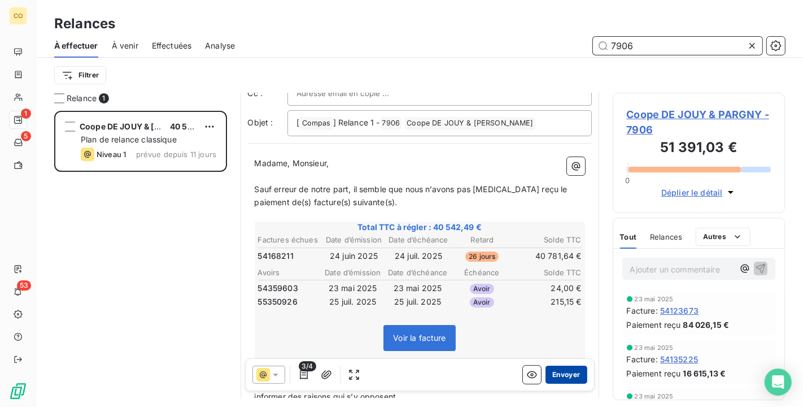
type input "7906"
click at [550, 375] on button "Envoyer" at bounding box center [566, 374] width 41 height 18
